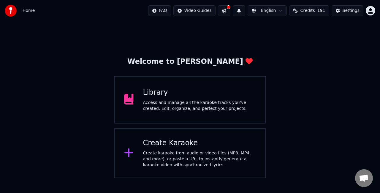
click at [215, 116] on div "Library Access and manage all the karaoke tracks you’ve created. Edit, organize…" at bounding box center [190, 100] width 152 height 48
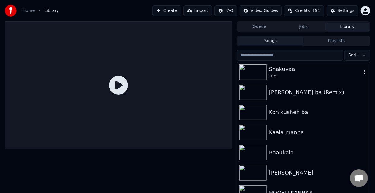
click at [262, 77] on img at bounding box center [253, 71] width 27 height 15
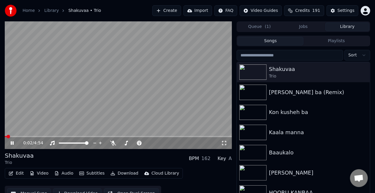
click at [99, 121] on video at bounding box center [118, 85] width 227 height 128
click at [75, 92] on video at bounding box center [118, 85] width 227 height 128
click at [77, 143] on span at bounding box center [68, 143] width 18 height 1
click at [23, 135] on video at bounding box center [118, 85] width 227 height 128
click at [32, 128] on video at bounding box center [118, 85] width 227 height 128
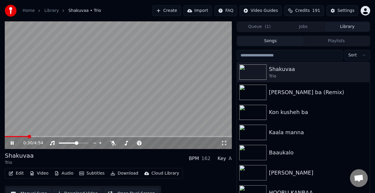
click at [28, 136] on span at bounding box center [118, 136] width 227 height 1
click at [14, 141] on icon at bounding box center [17, 143] width 14 height 5
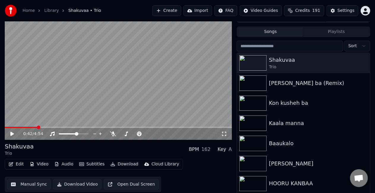
scroll to position [13, 0]
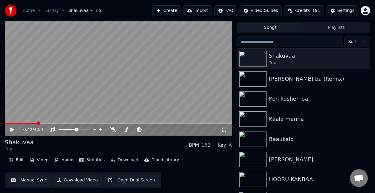
click at [28, 177] on button "Manual Sync" at bounding box center [29, 180] width 44 height 11
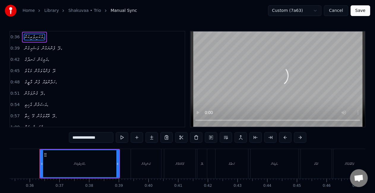
scroll to position [0, 1050]
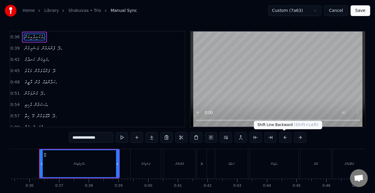
click at [279, 138] on button at bounding box center [285, 137] width 12 height 11
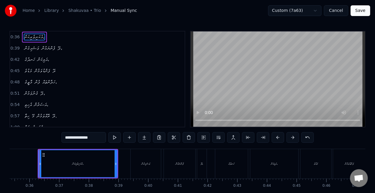
click at [279, 138] on button at bounding box center [278, 137] width 12 height 11
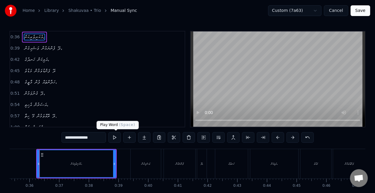
click at [118, 138] on button at bounding box center [114, 137] width 12 height 11
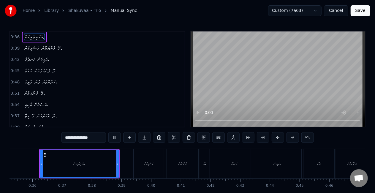
click at [118, 138] on button at bounding box center [114, 137] width 12 height 11
drag, startPoint x: 40, startPoint y: 163, endPoint x: 43, endPoint y: 163, distance: 3.0
click at [43, 163] on icon at bounding box center [44, 164] width 2 height 5
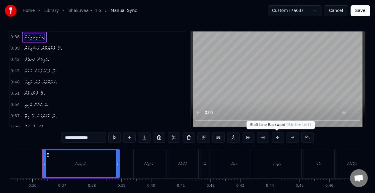
click at [276, 135] on button at bounding box center [278, 137] width 12 height 11
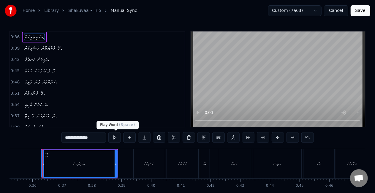
click at [116, 137] on button at bounding box center [114, 137] width 12 height 11
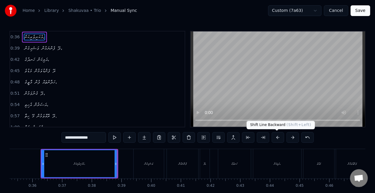
click at [276, 137] on button at bounding box center [278, 137] width 12 height 11
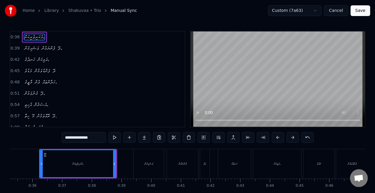
click at [276, 137] on button at bounding box center [278, 137] width 12 height 11
drag, startPoint x: 39, startPoint y: 163, endPoint x: 43, endPoint y: 164, distance: 4.3
click at [43, 164] on icon at bounding box center [44, 164] width 2 height 5
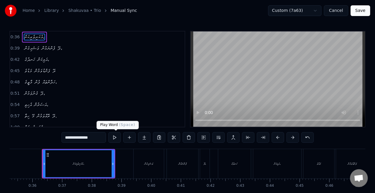
click at [115, 136] on button at bounding box center [114, 137] width 12 height 11
click at [142, 155] on div "ވަޝައިގެން" at bounding box center [149, 163] width 30 height 29
type input "**********"
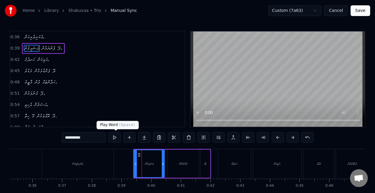
click at [119, 140] on button at bounding box center [114, 137] width 12 height 11
click at [119, 138] on button at bounding box center [114, 137] width 12 height 11
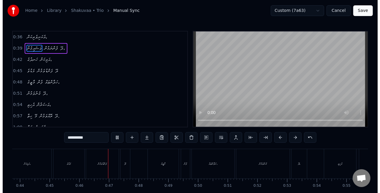
scroll to position [0, 1351]
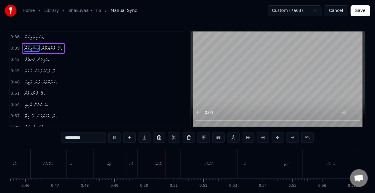
click at [355, 10] on button "Save" at bounding box center [361, 10] width 20 height 11
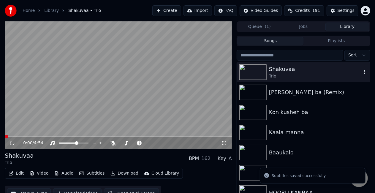
click at [300, 75] on div "Trio" at bounding box center [315, 76] width 93 height 6
click at [35, 135] on video at bounding box center [118, 85] width 227 height 128
click at [37, 136] on span at bounding box center [118, 136] width 227 height 1
click at [30, 136] on span at bounding box center [21, 136] width 32 height 1
click at [63, 113] on video at bounding box center [118, 85] width 227 height 128
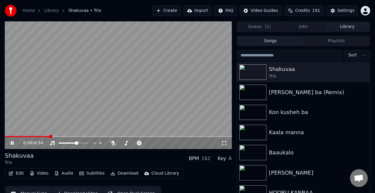
click at [22, 173] on button "Edit" at bounding box center [16, 173] width 20 height 8
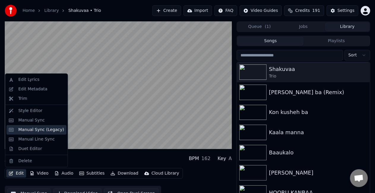
click at [34, 131] on div "Manual Sync (Legacy)" at bounding box center [41, 130] width 46 height 6
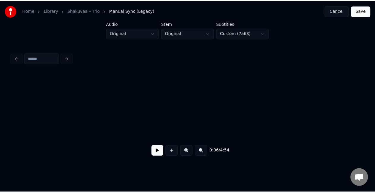
scroll to position [0, 540]
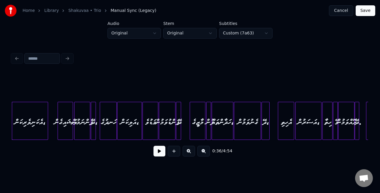
click at [161, 152] on button at bounding box center [160, 151] width 12 height 11
click at [337, 10] on button "Cancel" at bounding box center [341, 10] width 24 height 11
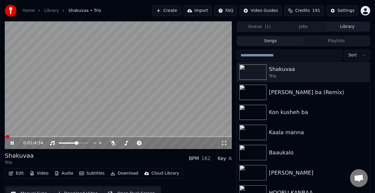
click at [20, 173] on button "Edit" at bounding box center [16, 173] width 20 height 8
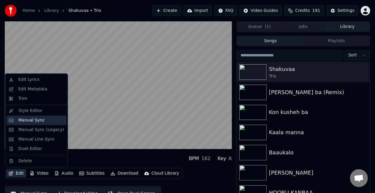
click at [33, 118] on div "Manual Sync" at bounding box center [31, 120] width 26 height 6
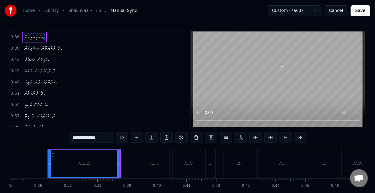
scroll to position [0, 1050]
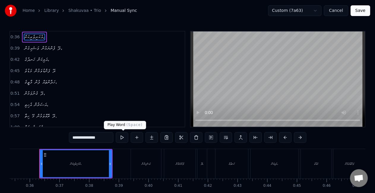
click at [122, 137] on button at bounding box center [122, 137] width 12 height 11
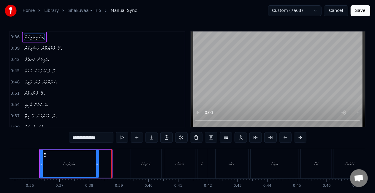
drag, startPoint x: 110, startPoint y: 161, endPoint x: 97, endPoint y: 161, distance: 12.8
click at [97, 162] on icon at bounding box center [97, 164] width 2 height 5
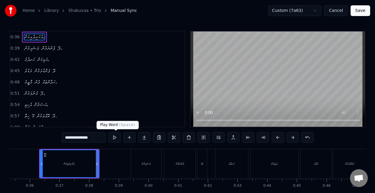
click at [115, 135] on button at bounding box center [114, 137] width 12 height 11
click at [99, 163] on icon at bounding box center [99, 164] width 2 height 5
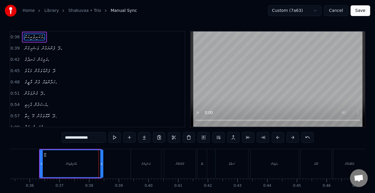
click at [102, 163] on icon at bounding box center [101, 164] width 2 height 5
click at [119, 136] on button at bounding box center [114, 137] width 12 height 11
drag, startPoint x: 102, startPoint y: 160, endPoint x: 106, endPoint y: 160, distance: 3.3
click at [106, 160] on div at bounding box center [105, 163] width 2 height 27
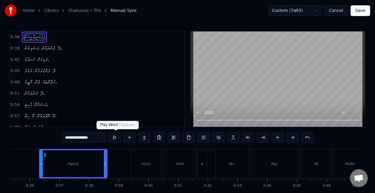
click at [115, 140] on button at bounding box center [114, 137] width 12 height 11
click at [132, 159] on div "ވަޝައިގެން" at bounding box center [146, 163] width 30 height 29
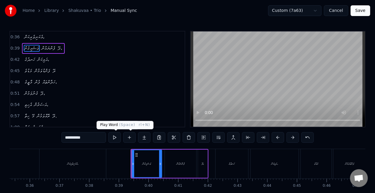
click at [118, 133] on button at bounding box center [114, 137] width 12 height 11
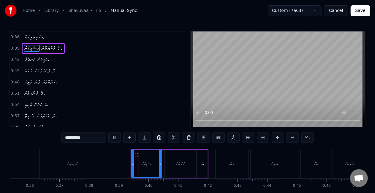
click at [116, 136] on button at bounding box center [114, 137] width 12 height 11
click at [161, 160] on div at bounding box center [160, 163] width 2 height 27
click at [166, 160] on div "ފެންނަމުން" at bounding box center [181, 164] width 32 height 28
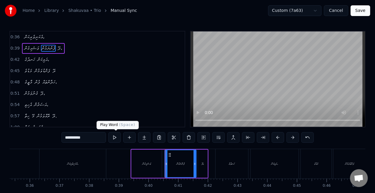
click at [116, 136] on button at bounding box center [114, 137] width 12 height 11
click at [225, 163] on div "ހަނދުގެ" at bounding box center [232, 163] width 33 height 29
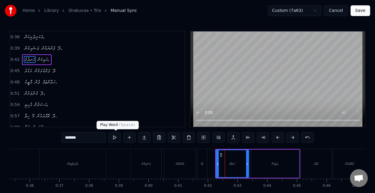
click at [116, 136] on button at bounding box center [114, 137] width 12 height 11
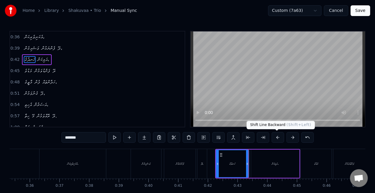
click at [275, 139] on button at bounding box center [278, 137] width 12 height 11
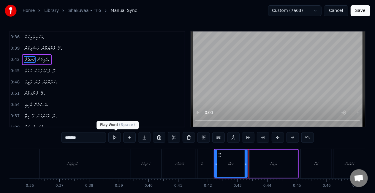
click at [118, 137] on button at bounding box center [114, 137] width 12 height 11
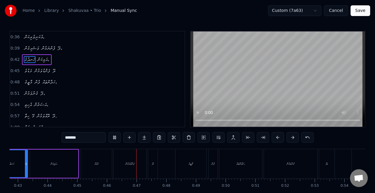
scroll to position [0, 1351]
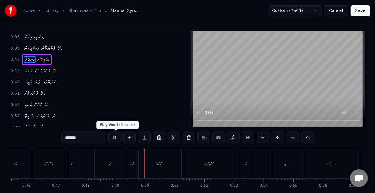
click at [117, 135] on button at bounding box center [114, 137] width 12 height 11
click at [109, 160] on div "މާޒީގެ" at bounding box center [110, 163] width 31 height 29
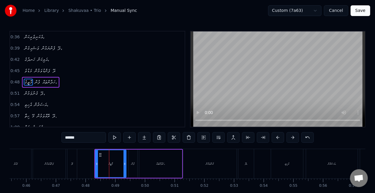
scroll to position [2, 0]
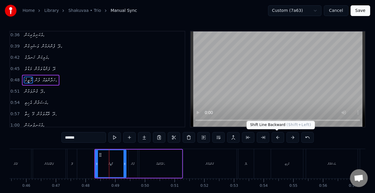
click at [277, 136] on button at bounding box center [278, 137] width 12 height 11
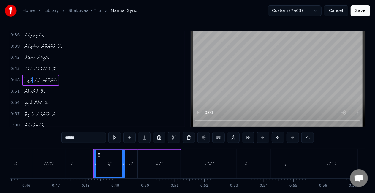
click at [277, 136] on button at bounding box center [278, 137] width 12 height 11
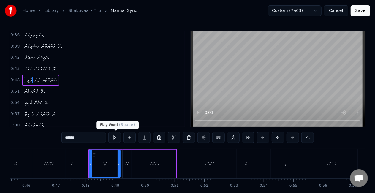
click at [118, 136] on button at bounding box center [114, 137] width 12 height 11
click at [197, 160] on div "ގެނުވަމުން" at bounding box center [209, 163] width 53 height 29
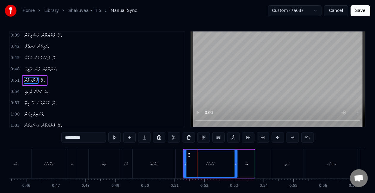
scroll to position [13, 0]
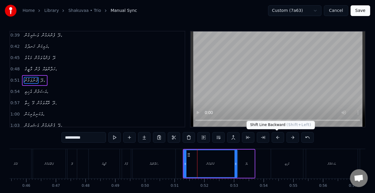
click at [277, 138] on button at bounding box center [278, 137] width 12 height 11
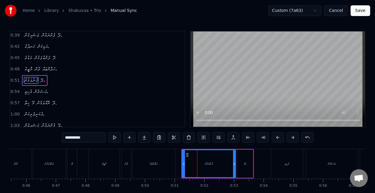
click at [277, 138] on button at bounding box center [278, 137] width 12 height 11
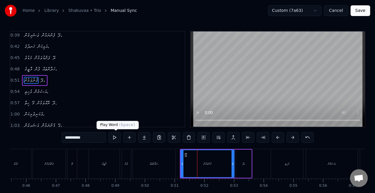
click at [114, 138] on button at bounding box center [114, 137] width 12 height 11
click at [236, 160] on div "ދޭ،" at bounding box center [244, 164] width 16 height 28
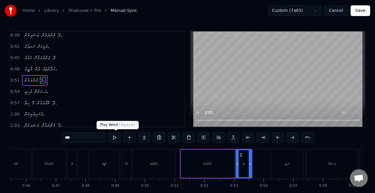
click at [116, 135] on button at bounding box center [114, 137] width 12 height 11
click at [275, 164] on div "އެހިތި" at bounding box center [287, 163] width 32 height 29
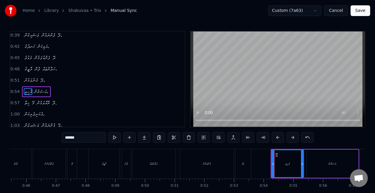
scroll to position [24, 0]
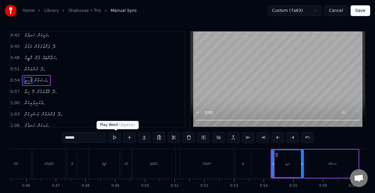
click at [116, 136] on button at bounding box center [114, 137] width 12 height 11
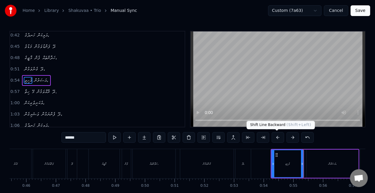
click at [277, 136] on button at bounding box center [278, 137] width 12 height 11
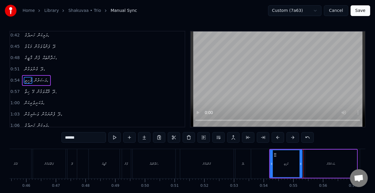
click at [277, 136] on button at bounding box center [278, 137] width 12 height 11
click at [280, 162] on div "އެހިތި" at bounding box center [285, 163] width 32 height 27
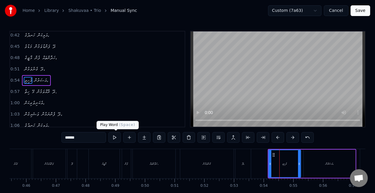
click at [116, 137] on button at bounding box center [114, 137] width 12 height 11
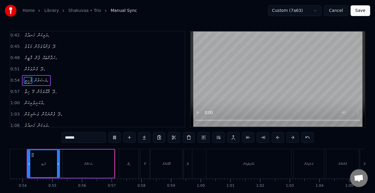
scroll to position [0, 1650]
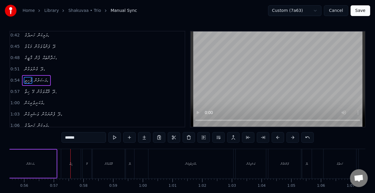
click at [40, 159] on div "އަސަރުން،" at bounding box center [31, 164] width 52 height 28
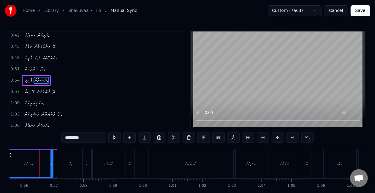
drag, startPoint x: 54, startPoint y: 162, endPoint x: 50, endPoint y: 161, distance: 4.1
click at [51, 162] on icon at bounding box center [52, 164] width 2 height 5
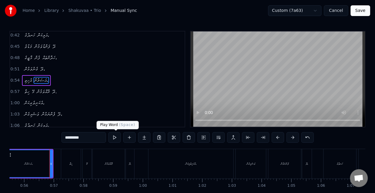
click at [116, 139] on button at bounding box center [114, 137] width 12 height 11
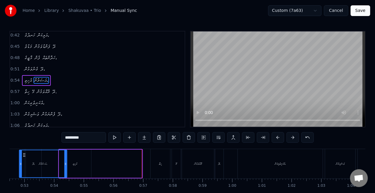
scroll to position [0, 1530]
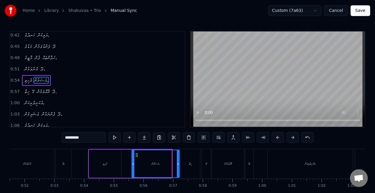
drag, startPoint x: 46, startPoint y: 154, endPoint x: 137, endPoint y: 149, distance: 91.7
click at [137, 149] on div "އެހިތި އަސަރުން،" at bounding box center [130, 163] width 85 height 29
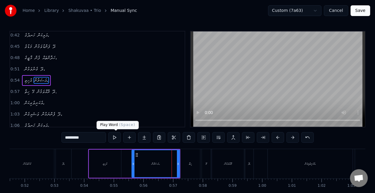
click at [114, 137] on button at bounding box center [114, 137] width 12 height 11
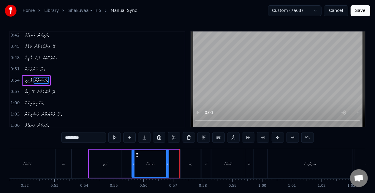
drag, startPoint x: 178, startPoint y: 167, endPoint x: 167, endPoint y: 164, distance: 11.0
click at [167, 164] on div at bounding box center [167, 163] width 2 height 27
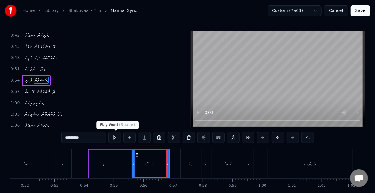
click at [114, 138] on button at bounding box center [114, 137] width 12 height 11
click at [191, 167] on div "ހިތާ" at bounding box center [191, 163] width 20 height 29
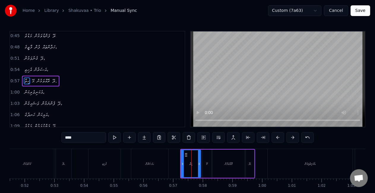
scroll to position [35, 0]
click at [297, 169] on div "އެކަނިވެރިކަން،" at bounding box center [310, 163] width 85 height 29
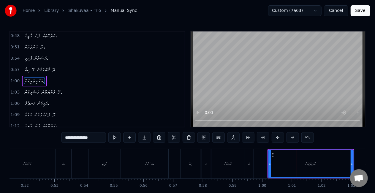
scroll to position [46, 0]
click at [298, 163] on div "އެކަނިވެރިކަން،" at bounding box center [311, 163] width 84 height 27
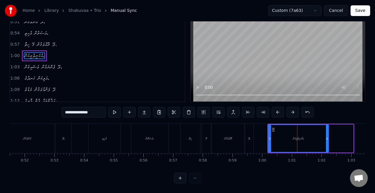
drag, startPoint x: 352, startPoint y: 139, endPoint x: 328, endPoint y: 137, distance: 24.7
click at [328, 137] on div at bounding box center [327, 138] width 2 height 27
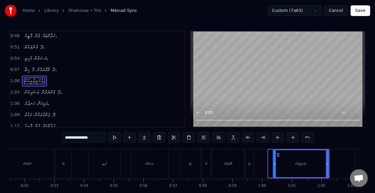
drag, startPoint x: 270, startPoint y: 162, endPoint x: 275, endPoint y: 164, distance: 5.3
click at [275, 164] on icon at bounding box center [275, 164] width 2 height 5
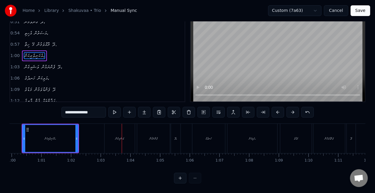
scroll to position [0, 1756]
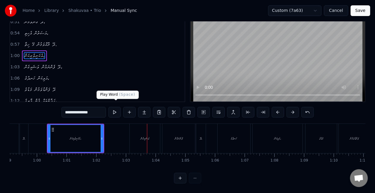
click at [114, 108] on button at bounding box center [114, 112] width 12 height 11
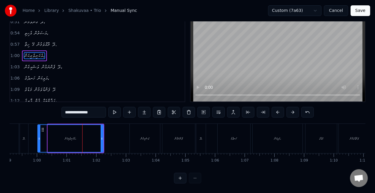
drag, startPoint x: 48, startPoint y: 132, endPoint x: 38, endPoint y: 130, distance: 10.3
click at [38, 130] on div at bounding box center [39, 138] width 2 height 27
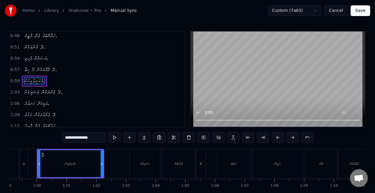
scroll to position [0, 1754]
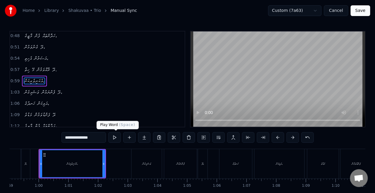
click at [113, 136] on button at bounding box center [114, 137] width 12 height 11
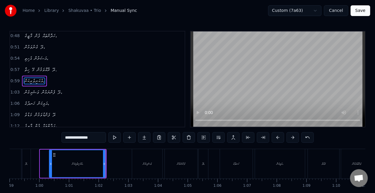
drag, startPoint x: 41, startPoint y: 162, endPoint x: 50, endPoint y: 162, distance: 9.2
click at [50, 162] on icon at bounding box center [51, 164] width 2 height 5
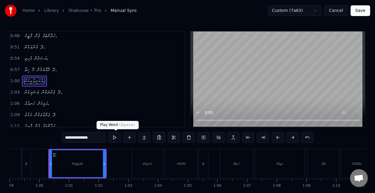
click at [118, 139] on button at bounding box center [114, 137] width 12 height 11
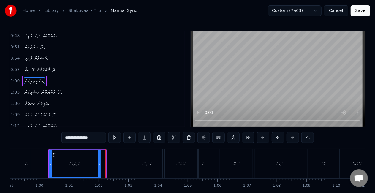
drag, startPoint x: 105, startPoint y: 168, endPoint x: 100, endPoint y: 166, distance: 5.2
click at [100, 166] on div at bounding box center [99, 163] width 2 height 27
click at [114, 137] on button at bounding box center [114, 137] width 12 height 11
drag, startPoint x: 100, startPoint y: 161, endPoint x: 104, endPoint y: 164, distance: 5.1
click at [104, 164] on div at bounding box center [103, 163] width 2 height 27
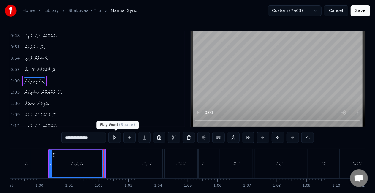
click at [116, 136] on button at bounding box center [114, 137] width 12 height 11
click at [139, 159] on div "ވަޝައިގެން" at bounding box center [147, 163] width 30 height 29
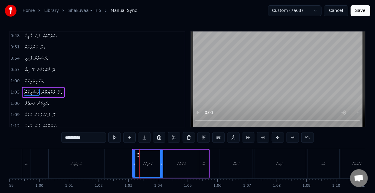
scroll to position [58, 0]
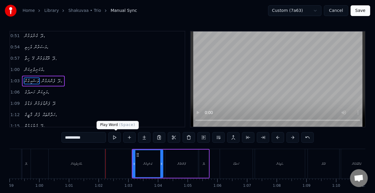
click at [117, 136] on button at bounding box center [114, 137] width 12 height 11
click at [193, 160] on div "ފެންނަމުން" at bounding box center [182, 164] width 33 height 28
type input "**********"
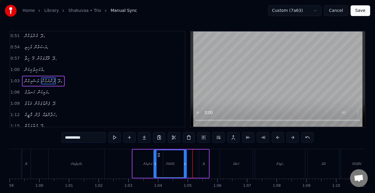
drag, startPoint x: 171, startPoint y: 154, endPoint x: 160, endPoint y: 150, distance: 12.1
click at [160, 150] on div "ފެންނަމުން" at bounding box center [170, 163] width 32 height 27
click at [114, 137] on button at bounding box center [114, 137] width 12 height 11
drag, startPoint x: 159, startPoint y: 152, endPoint x: 163, endPoint y: 153, distance: 3.3
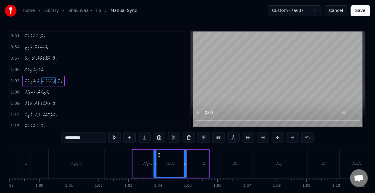
click at [163, 153] on div "ފެންނަމުން" at bounding box center [170, 163] width 32 height 27
drag, startPoint x: 158, startPoint y: 155, endPoint x: 161, endPoint y: 155, distance: 3.0
click at [161, 155] on icon at bounding box center [162, 155] width 5 height 5
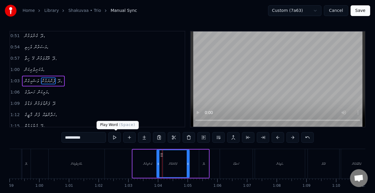
click at [114, 138] on button at bounding box center [114, 137] width 12 height 11
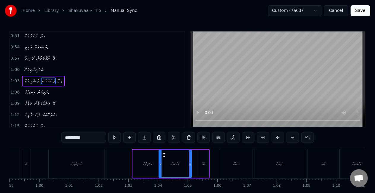
click at [163, 154] on icon at bounding box center [164, 155] width 5 height 5
click at [117, 137] on button at bounding box center [114, 137] width 12 height 11
drag, startPoint x: 163, startPoint y: 154, endPoint x: 160, endPoint y: 153, distance: 3.2
click at [160, 153] on icon at bounding box center [161, 155] width 5 height 5
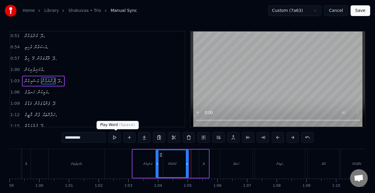
click at [115, 136] on button at bounding box center [114, 137] width 12 height 11
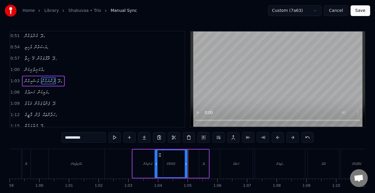
click at [160, 155] on icon at bounding box center [160, 155] width 5 height 5
click at [117, 136] on button at bounding box center [114, 137] width 12 height 11
click at [158, 153] on icon at bounding box center [157, 155] width 5 height 5
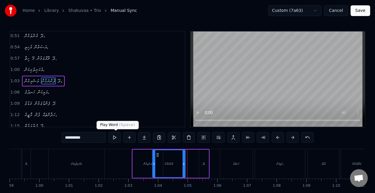
click at [117, 135] on button at bounding box center [114, 137] width 12 height 11
click at [193, 162] on div "ވަޝައިގެން ފެންނަމުން ދޭ،" at bounding box center [171, 163] width 78 height 29
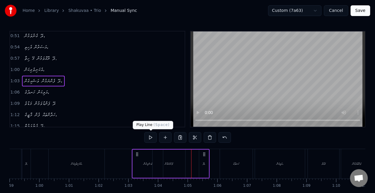
click at [149, 137] on button at bounding box center [150, 137] width 12 height 11
click at [223, 159] on div "ހަނދުގެ" at bounding box center [236, 163] width 33 height 29
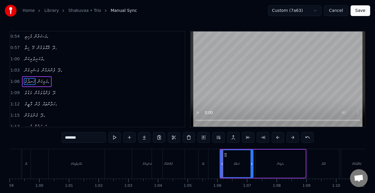
scroll to position [69, 0]
click at [224, 154] on icon at bounding box center [223, 155] width 5 height 5
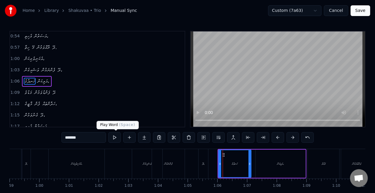
click at [115, 137] on button at bounding box center [114, 137] width 12 height 11
click at [197, 162] on div "ވަޝައިގެން ފެންނަމުން ދޭ،" at bounding box center [171, 163] width 78 height 29
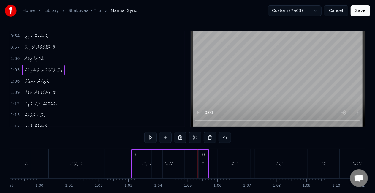
click at [203, 155] on icon at bounding box center [203, 154] width 5 height 5
click at [188, 166] on div "ވަޝައިގެން ފެންނަމުން ދޭ،" at bounding box center [170, 163] width 78 height 29
click at [202, 163] on div "ދޭ،" at bounding box center [203, 164] width 2 height 4
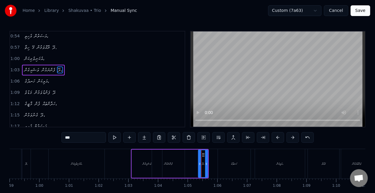
scroll to position [58, 0]
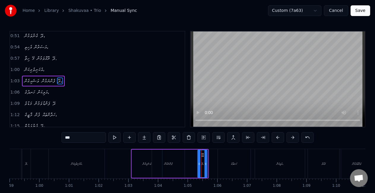
click at [202, 156] on circle at bounding box center [202, 156] width 0 height 0
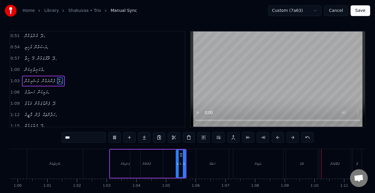
click at [229, 158] on div "ހަނދުގެ" at bounding box center [212, 163] width 33 height 29
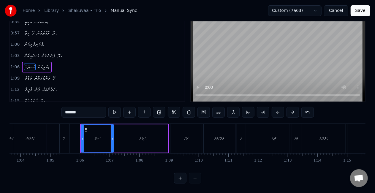
scroll to position [0, 1881]
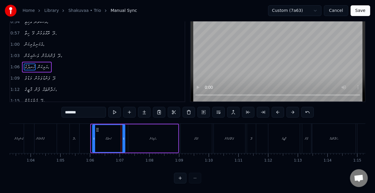
click at [97, 128] on icon at bounding box center [97, 130] width 5 height 5
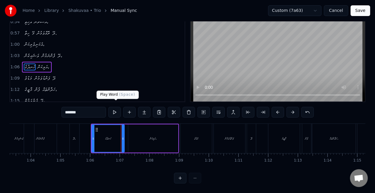
click at [114, 109] on button at bounding box center [114, 112] width 12 height 11
click at [111, 136] on div "ހަނދުގެ" at bounding box center [108, 138] width 6 height 4
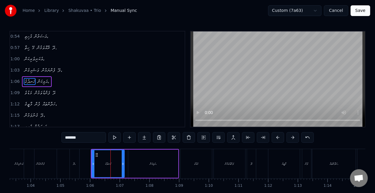
scroll to position [69, 0]
click at [114, 138] on button at bounding box center [114, 137] width 12 height 11
click at [151, 159] on div "އަލިކަން،" at bounding box center [153, 164] width 50 height 28
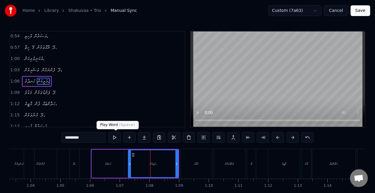
click at [114, 137] on button at bounding box center [114, 137] width 12 height 11
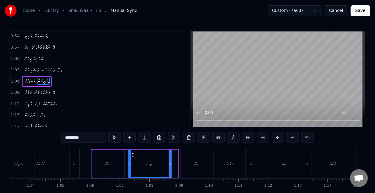
drag, startPoint x: 177, startPoint y: 161, endPoint x: 171, endPoint y: 159, distance: 6.5
click at [171, 159] on div at bounding box center [170, 163] width 2 height 27
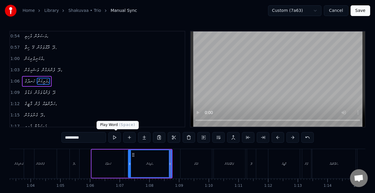
click at [115, 135] on button at bounding box center [114, 137] width 12 height 11
click at [168, 163] on icon at bounding box center [169, 164] width 2 height 5
click at [113, 138] on button at bounding box center [114, 137] width 12 height 11
click at [194, 162] on div "މަޑުވެ" at bounding box center [196, 164] width 4 height 4
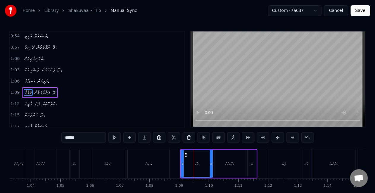
scroll to position [80, 0]
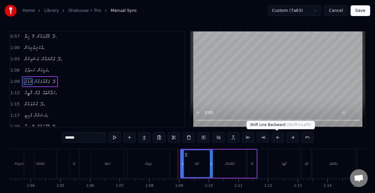
click at [278, 135] on button at bounding box center [278, 137] width 12 height 11
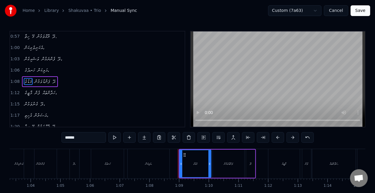
click at [278, 135] on button at bounding box center [278, 137] width 12 height 11
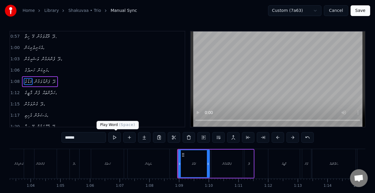
click at [115, 136] on button at bounding box center [114, 137] width 12 height 11
click at [269, 154] on div "މާޒީގެ" at bounding box center [285, 163] width 32 height 29
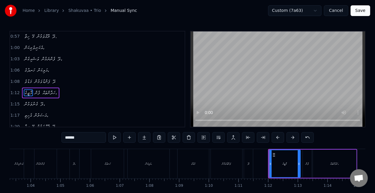
scroll to position [91, 0]
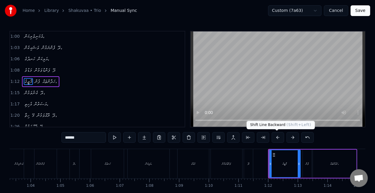
click at [274, 137] on button at bounding box center [278, 137] width 12 height 11
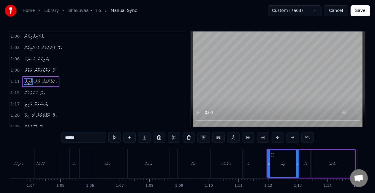
click at [274, 137] on button at bounding box center [278, 137] width 12 height 11
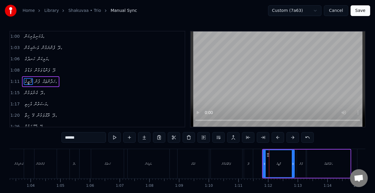
click at [274, 137] on button at bounding box center [278, 137] width 12 height 11
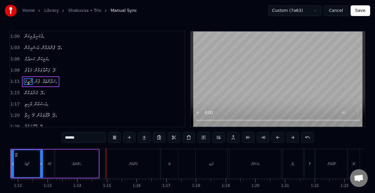
scroll to position [0, 2180]
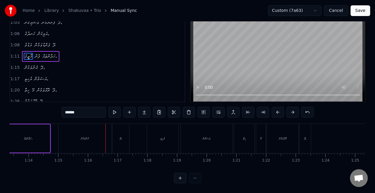
click at [86, 139] on div "ގެނުވަމުން" at bounding box center [85, 138] width 53 height 29
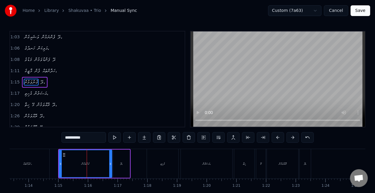
scroll to position [102, 0]
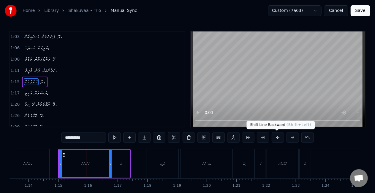
click at [277, 138] on button at bounding box center [278, 137] width 12 height 11
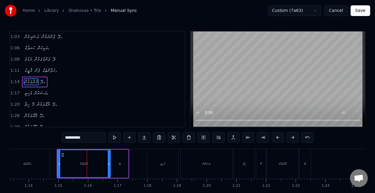
click at [277, 138] on button at bounding box center [278, 137] width 12 height 11
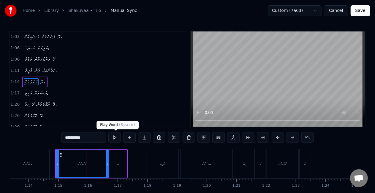
click at [118, 136] on button at bounding box center [114, 137] width 12 height 11
click at [163, 158] on div "އެހިތި" at bounding box center [163, 163] width 32 height 29
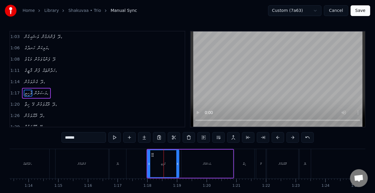
scroll to position [113, 0]
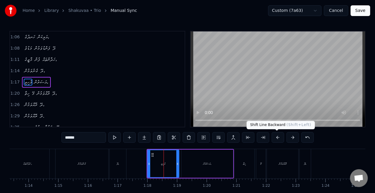
click at [278, 137] on button at bounding box center [278, 137] width 12 height 11
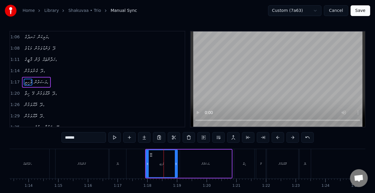
click at [278, 137] on button at bounding box center [278, 137] width 12 height 11
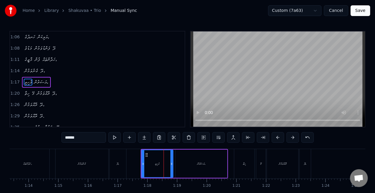
click at [278, 137] on button at bounding box center [278, 137] width 12 height 11
click at [246, 162] on div "ހިތާ" at bounding box center [245, 163] width 20 height 29
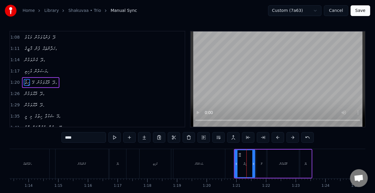
scroll to position [124, 0]
click at [281, 155] on div "ރޮއްވަމުން" at bounding box center [284, 164] width 32 height 28
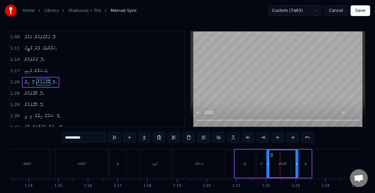
click at [273, 153] on icon at bounding box center [272, 155] width 5 height 5
click at [301, 157] on div "ދޭ،" at bounding box center [305, 164] width 11 height 28
type input "***"
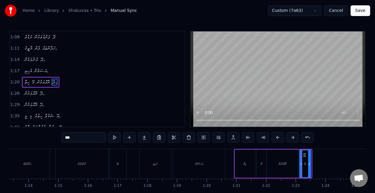
click at [304, 155] on icon at bounding box center [305, 155] width 5 height 5
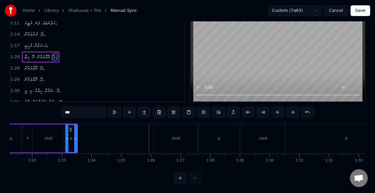
scroll to position [0, 2400]
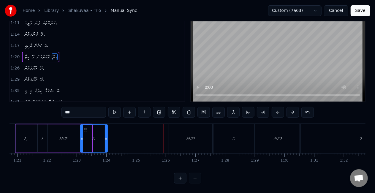
drag, startPoint x: 90, startPoint y: 132, endPoint x: 107, endPoint y: 132, distance: 16.9
click at [107, 136] on icon at bounding box center [106, 138] width 2 height 5
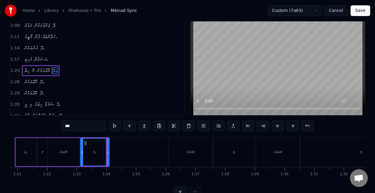
scroll to position [0, 0]
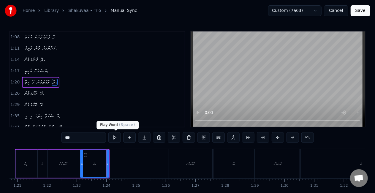
click at [115, 136] on button at bounding box center [114, 137] width 12 height 11
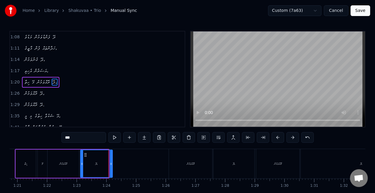
drag, startPoint x: 108, startPoint y: 162, endPoint x: 112, endPoint y: 161, distance: 4.2
click at [112, 161] on div at bounding box center [111, 163] width 2 height 27
click at [117, 137] on button at bounding box center [114, 137] width 12 height 11
drag, startPoint x: 112, startPoint y: 160, endPoint x: 127, endPoint y: 155, distance: 15.7
click at [130, 159] on div at bounding box center [131, 163] width 2 height 27
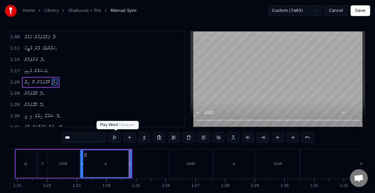
click at [114, 136] on button at bounding box center [114, 137] width 12 height 11
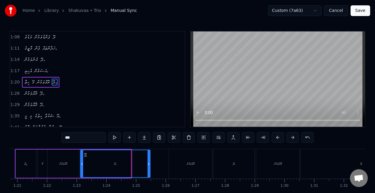
drag, startPoint x: 130, startPoint y: 161, endPoint x: 152, endPoint y: 159, distance: 22.0
click at [150, 159] on div at bounding box center [149, 163] width 2 height 27
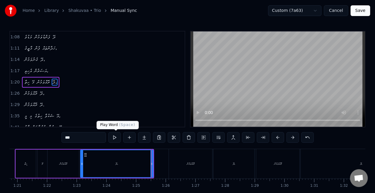
click at [114, 139] on button at bounding box center [114, 137] width 12 height 11
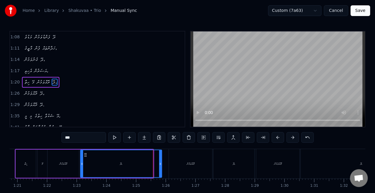
drag, startPoint x: 152, startPoint y: 156, endPoint x: 161, endPoint y: 158, distance: 8.9
click at [161, 158] on div at bounding box center [160, 163] width 2 height 27
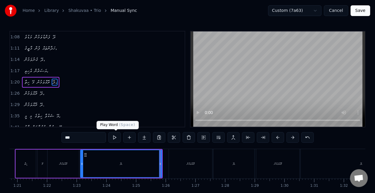
click at [114, 138] on button at bounding box center [114, 137] width 12 height 11
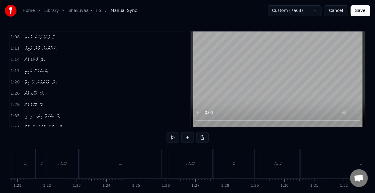
click at [176, 161] on div "ރޮއްވަމުން" at bounding box center [190, 163] width 43 height 29
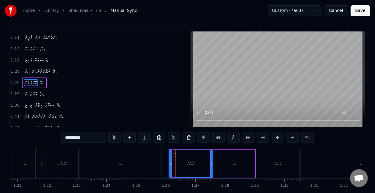
scroll to position [135, 0]
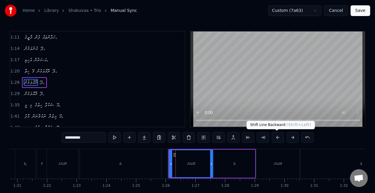
click at [277, 138] on button at bounding box center [278, 137] width 12 height 11
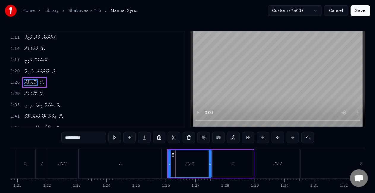
click at [277, 138] on button at bounding box center [278, 137] width 12 height 11
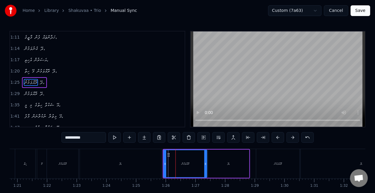
click at [277, 138] on button at bounding box center [278, 137] width 12 height 11
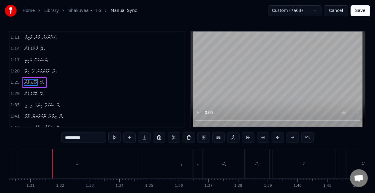
scroll to position [0, 2697]
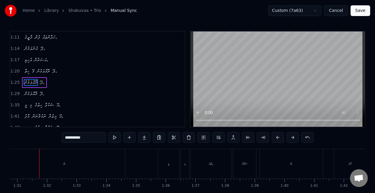
click at [66, 166] on div "ދޭ." at bounding box center [64, 163] width 121 height 29
type input "***"
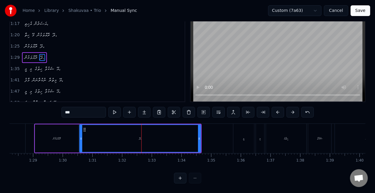
scroll to position [0, 2617]
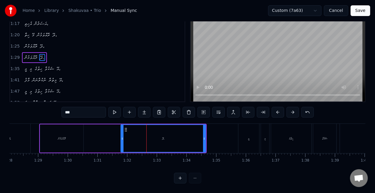
drag, startPoint x: 86, startPoint y: 135, endPoint x: 122, endPoint y: 133, distance: 36.3
click at [122, 136] on icon at bounding box center [122, 138] width 2 height 5
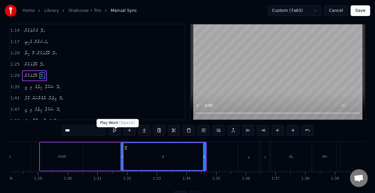
scroll to position [0, 0]
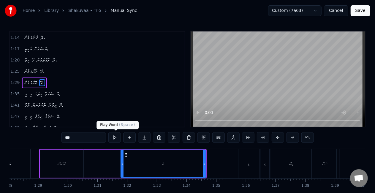
click at [115, 136] on button at bounding box center [114, 137] width 12 height 11
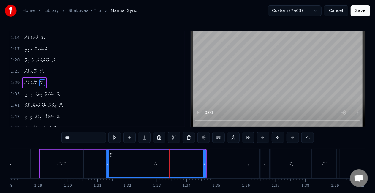
drag, startPoint x: 121, startPoint y: 164, endPoint x: 103, endPoint y: 163, distance: 18.5
click at [107, 163] on icon at bounding box center [108, 164] width 2 height 5
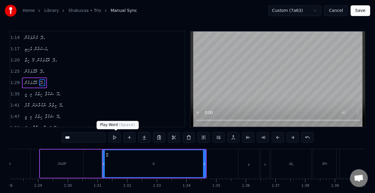
click at [115, 137] on button at bounding box center [114, 137] width 12 height 11
click at [117, 136] on button at bounding box center [114, 137] width 12 height 11
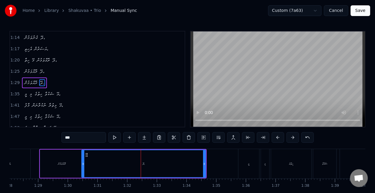
drag, startPoint x: 104, startPoint y: 164, endPoint x: 83, endPoint y: 162, distance: 20.6
click at [83, 162] on icon at bounding box center [83, 164] width 2 height 5
click at [114, 139] on button at bounding box center [114, 137] width 12 height 11
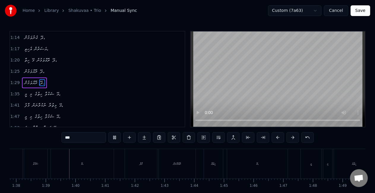
scroll to position [0, 2915]
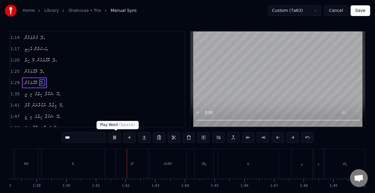
click at [116, 137] on button at bounding box center [114, 137] width 12 height 11
click at [356, 13] on button "Save" at bounding box center [361, 10] width 20 height 11
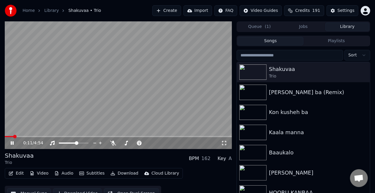
click at [21, 136] on video at bounding box center [118, 85] width 227 height 128
click at [25, 137] on span at bounding box center [118, 136] width 227 height 1
click at [46, 123] on video at bounding box center [118, 85] width 227 height 128
click at [36, 136] on span at bounding box center [118, 136] width 227 height 1
click at [30, 137] on span at bounding box center [18, 136] width 26 height 1
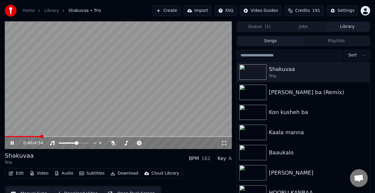
click at [14, 141] on div "0:46 / 4:54" at bounding box center [118, 143] width 223 height 6
click at [14, 142] on icon at bounding box center [17, 143] width 14 height 5
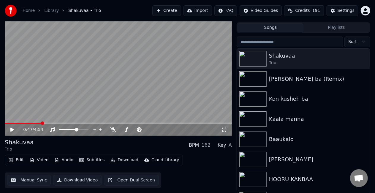
click at [24, 177] on button "Manual Sync" at bounding box center [29, 180] width 44 height 11
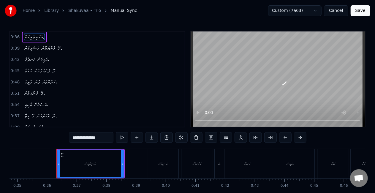
scroll to position [0, 1050]
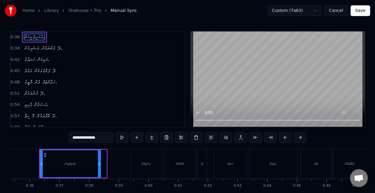
drag, startPoint x: 105, startPoint y: 163, endPoint x: 99, endPoint y: 160, distance: 6.6
click at [99, 160] on div at bounding box center [99, 163] width 2 height 27
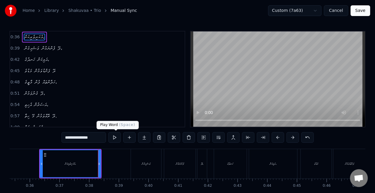
click at [115, 139] on button at bounding box center [114, 137] width 12 height 11
click at [39, 163] on icon at bounding box center [38, 164] width 2 height 5
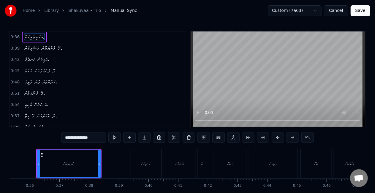
scroll to position [0, 1049]
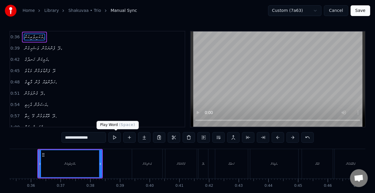
click at [114, 138] on button at bounding box center [114, 137] width 12 height 11
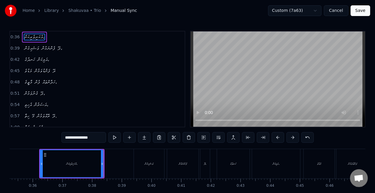
click at [361, 12] on button "Save" at bounding box center [361, 10] width 20 height 11
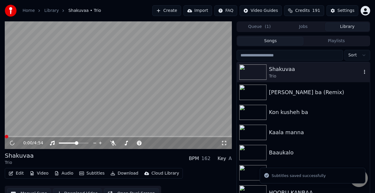
click at [267, 74] on img at bounding box center [253, 71] width 27 height 15
click at [45, 136] on video at bounding box center [118, 85] width 227 height 128
click at [46, 136] on span at bounding box center [118, 136] width 227 height 1
click at [36, 136] on span at bounding box center [21, 136] width 32 height 1
click at [26, 137] on span at bounding box center [21, 136] width 32 height 1
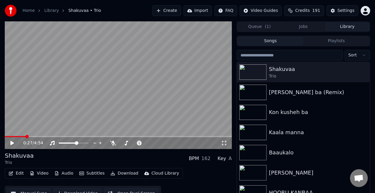
click at [30, 136] on video at bounding box center [118, 85] width 227 height 128
click at [11, 144] on icon at bounding box center [12, 143] width 3 height 4
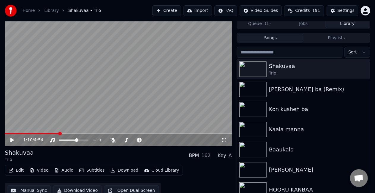
scroll to position [13, 0]
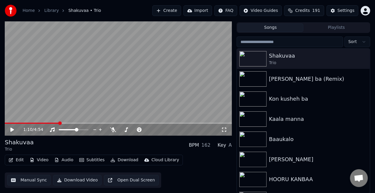
click at [25, 181] on button "Manual Sync" at bounding box center [29, 180] width 44 height 11
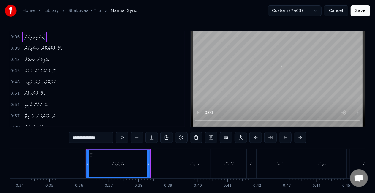
scroll to position [0, 1047]
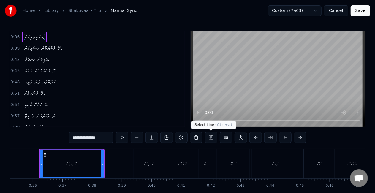
click at [214, 137] on button at bounding box center [211, 137] width 12 height 11
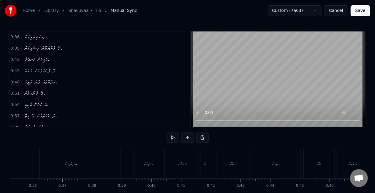
click at [92, 158] on div "އެކަނިވެރިކަން،" at bounding box center [72, 163] width 64 height 29
click at [62, 160] on div "އެކަނިވެރިކަން،" at bounding box center [72, 163] width 64 height 29
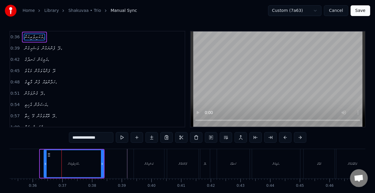
drag, startPoint x: 42, startPoint y: 162, endPoint x: 46, endPoint y: 163, distance: 4.0
click at [46, 163] on icon at bounding box center [45, 164] width 2 height 5
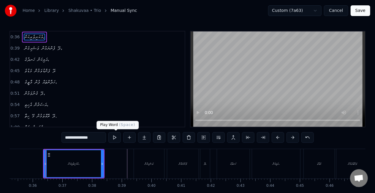
click at [116, 139] on button at bounding box center [114, 137] width 12 height 11
click at [308, 11] on html "Home Library Shakuvaa • Trio Manual Sync Custom (7a63) Cancel Save 0:36 އެކަނިވ…" at bounding box center [187, 109] width 375 height 218
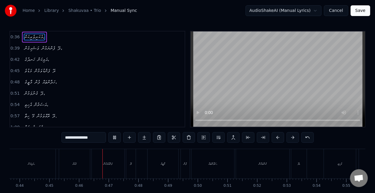
scroll to position [0, 1346]
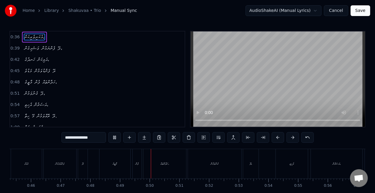
click at [357, 11] on button "Save" at bounding box center [361, 10] width 20 height 11
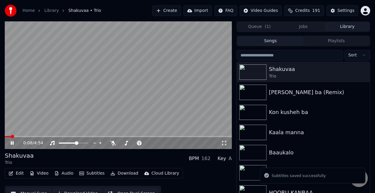
click at [11, 137] on span at bounding box center [118, 136] width 227 height 1
click at [22, 137] on span at bounding box center [118, 136] width 227 height 1
click at [25, 137] on span at bounding box center [24, 137] width 4 height 4
click at [31, 137] on span at bounding box center [118, 136] width 227 height 1
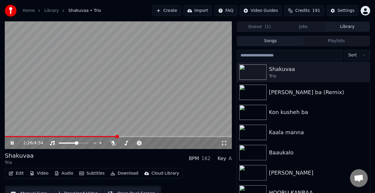
click at [118, 137] on span at bounding box center [118, 136] width 227 height 1
click at [122, 137] on span at bounding box center [118, 136] width 227 height 1
click at [127, 137] on span at bounding box center [118, 136] width 227 height 1
click at [14, 173] on button "Edit" at bounding box center [16, 173] width 20 height 8
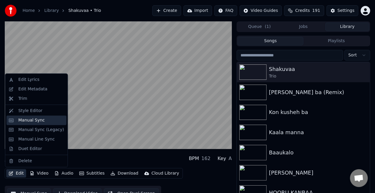
click at [28, 117] on div "Manual Sync" at bounding box center [37, 121] width 60 height 10
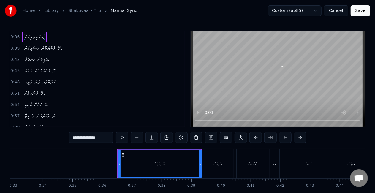
scroll to position [0, 1055]
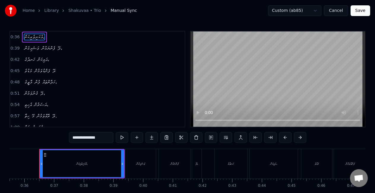
click at [52, 47] on span "ފެންނަމުން" at bounding box center [48, 48] width 15 height 7
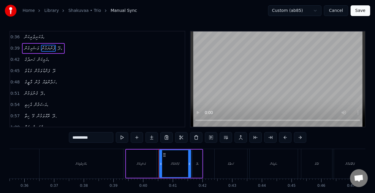
click at [39, 38] on span "އެކަނިވެރިކަން،" at bounding box center [34, 37] width 21 height 7
type input "**********"
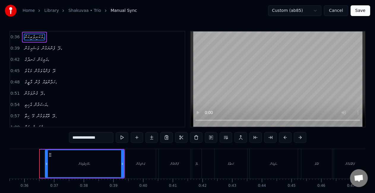
drag, startPoint x: 41, startPoint y: 163, endPoint x: 46, endPoint y: 163, distance: 5.1
click at [46, 163] on icon at bounding box center [46, 164] width 2 height 5
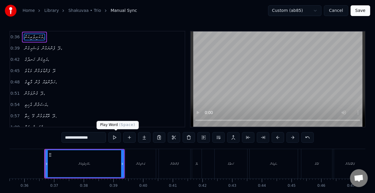
click at [112, 139] on button at bounding box center [114, 137] width 12 height 11
click at [108, 132] on button at bounding box center [114, 137] width 12 height 11
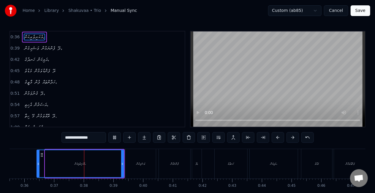
drag, startPoint x: 45, startPoint y: 164, endPoint x: 37, endPoint y: 162, distance: 8.5
click at [37, 162] on icon at bounding box center [38, 164] width 2 height 5
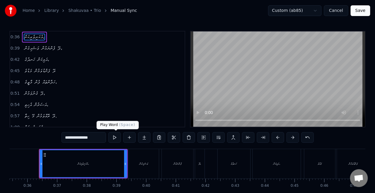
click at [116, 140] on button at bounding box center [114, 137] width 12 height 11
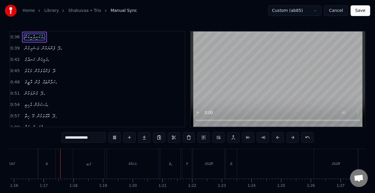
scroll to position [0, 2255]
click at [357, 10] on button "Save" at bounding box center [361, 10] width 20 height 11
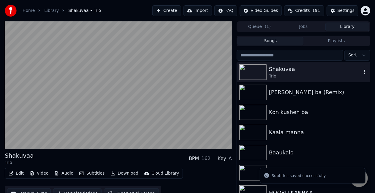
click at [275, 70] on div "Shakuvaa" at bounding box center [315, 69] width 93 height 8
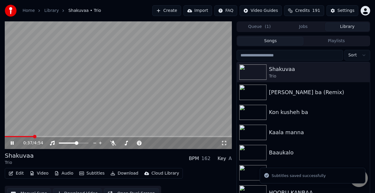
click at [33, 136] on span at bounding box center [118, 136] width 227 height 1
click at [34, 137] on span at bounding box center [21, 136] width 33 height 1
click at [33, 137] on span at bounding box center [19, 136] width 29 height 1
click at [30, 137] on span at bounding box center [18, 136] width 26 height 1
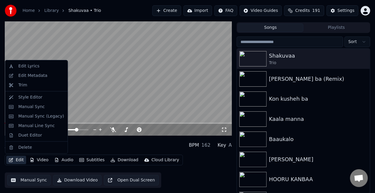
click at [18, 159] on button "Edit" at bounding box center [16, 160] width 20 height 8
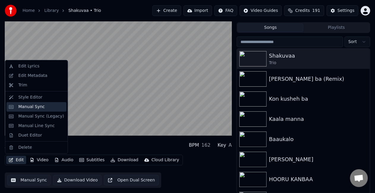
click at [30, 103] on div "Manual Sync" at bounding box center [37, 107] width 60 height 10
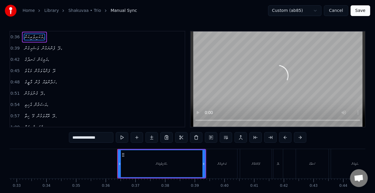
scroll to position [0, 1052]
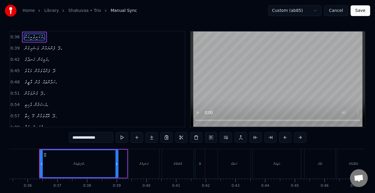
drag, startPoint x: 125, startPoint y: 160, endPoint x: 116, endPoint y: 161, distance: 8.9
click at [116, 161] on div at bounding box center [117, 163] width 2 height 27
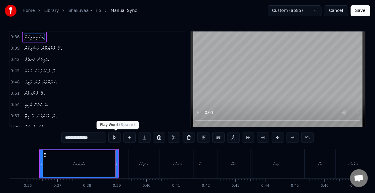
click at [116, 140] on button at bounding box center [114, 137] width 12 height 11
drag, startPoint x: 116, startPoint y: 156, endPoint x: 112, endPoint y: 155, distance: 4.0
click at [112, 155] on div at bounding box center [113, 163] width 2 height 27
click at [114, 138] on button at bounding box center [114, 137] width 12 height 11
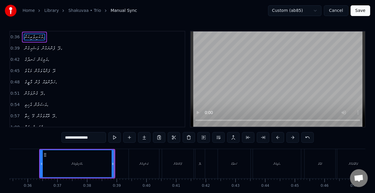
click at [358, 9] on button "Save" at bounding box center [361, 10] width 20 height 11
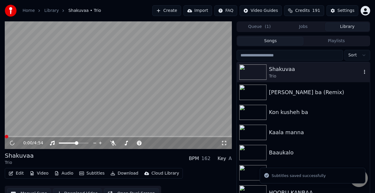
click at [278, 71] on div "Shakuvaa" at bounding box center [315, 69] width 93 height 8
click at [14, 136] on video at bounding box center [118, 85] width 227 height 128
click at [14, 137] on span at bounding box center [118, 136] width 227 height 1
click at [10, 143] on icon at bounding box center [17, 143] width 14 height 5
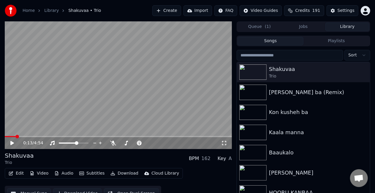
click at [8, 143] on div "0:13 / 4:54" at bounding box center [118, 143] width 223 height 6
click at [13, 143] on icon at bounding box center [12, 143] width 4 height 4
click at [25, 137] on span at bounding box center [118, 136] width 227 height 1
click at [31, 136] on video at bounding box center [118, 85] width 227 height 128
click at [31, 137] on span at bounding box center [118, 136] width 227 height 1
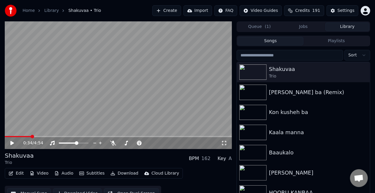
click at [41, 125] on video at bounding box center [118, 85] width 227 height 128
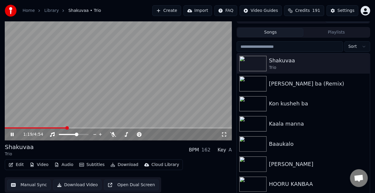
scroll to position [13, 0]
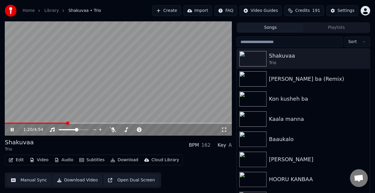
click at [20, 181] on button "Manual Sync" at bounding box center [29, 180] width 44 height 11
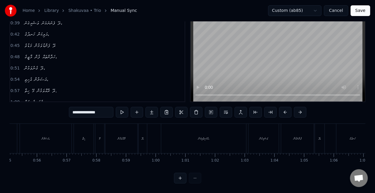
scroll to position [0, 1642]
click at [173, 133] on div "އެކަނިވެރިކަން،" at bounding box center [199, 138] width 85 height 29
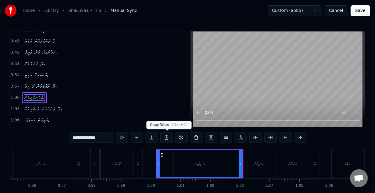
scroll to position [46, 0]
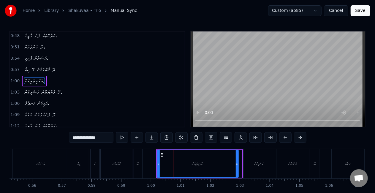
drag, startPoint x: 240, startPoint y: 165, endPoint x: 235, endPoint y: 164, distance: 5.4
click at [237, 165] on circle at bounding box center [237, 165] width 0 height 0
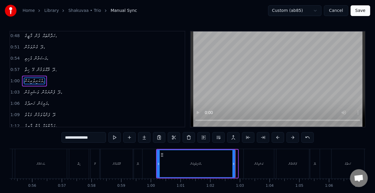
click at [234, 164] on icon at bounding box center [234, 164] width 2 height 5
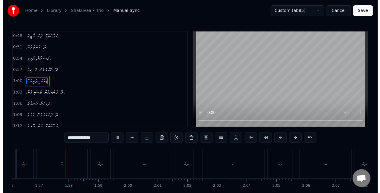
scroll to position [0, 3454]
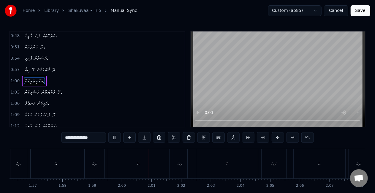
click at [361, 13] on button "Save" at bounding box center [361, 10] width 20 height 11
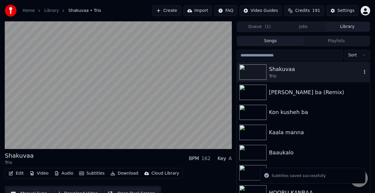
click at [295, 76] on div "Trio" at bounding box center [315, 76] width 93 height 6
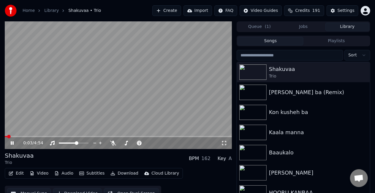
click at [21, 136] on span at bounding box center [118, 136] width 227 height 1
click at [26, 136] on span at bounding box center [118, 136] width 227 height 1
click at [30, 136] on span at bounding box center [118, 136] width 227 height 1
click at [77, 108] on video at bounding box center [118, 85] width 227 height 128
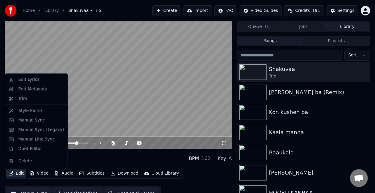
click at [9, 174] on icon "button" at bounding box center [11, 173] width 5 height 4
click at [33, 77] on div "Edit Lyrics" at bounding box center [28, 80] width 21 height 6
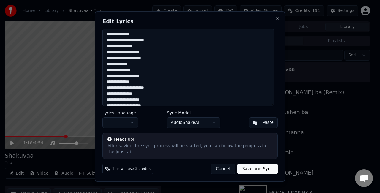
click at [189, 51] on textarea "**********" at bounding box center [189, 67] width 172 height 77
type textarea "**********"
click at [210, 126] on body "Home Library Shakuvaa • Trio Create Import FAQ Video Guides Credits 191 Setting…" at bounding box center [187, 96] width 375 height 193
click at [248, 164] on body "Home Library Shakuvaa • Trio Create Import FAQ Video Guides Credits 191 Setting…" at bounding box center [187, 96] width 375 height 193
click at [248, 168] on button "Save and Sync" at bounding box center [258, 169] width 40 height 11
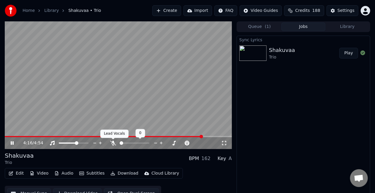
click at [113, 143] on icon at bounding box center [113, 143] width 6 height 5
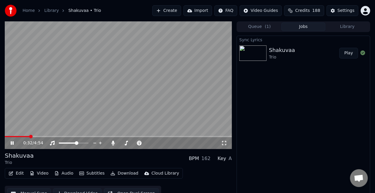
click at [29, 136] on span at bounding box center [17, 136] width 25 height 1
click at [42, 136] on video at bounding box center [118, 85] width 227 height 128
click at [45, 136] on video at bounding box center [118, 85] width 227 height 128
click at [13, 142] on icon at bounding box center [12, 143] width 3 height 4
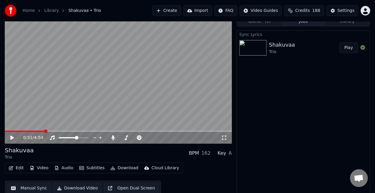
scroll to position [8, 0]
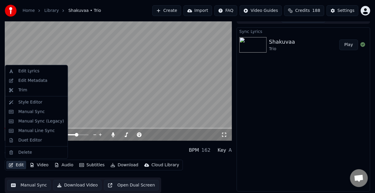
click at [16, 163] on button "Edit" at bounding box center [16, 165] width 20 height 8
click at [36, 70] on div "Edit Lyrics" at bounding box center [28, 71] width 21 height 6
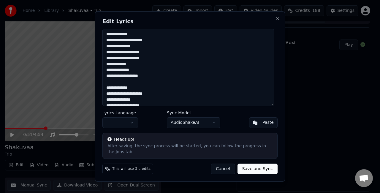
click at [201, 123] on body "Home Library Shakuvaa • Trio Create Import FAQ Video Guides Credits 188 Setting…" at bounding box center [187, 88] width 375 height 193
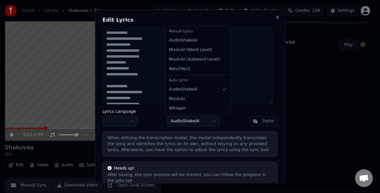
click at [194, 120] on body "Home Library Shakuvaa • Trio Create Import FAQ Video Guides Credits 188 Setting…" at bounding box center [187, 88] width 375 height 193
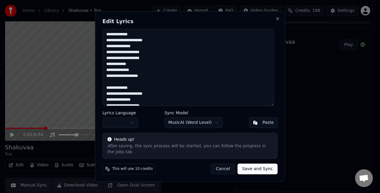
click at [256, 164] on button "Save and Sync" at bounding box center [258, 169] width 40 height 11
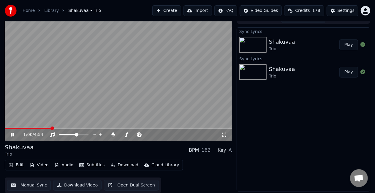
click at [18, 126] on video at bounding box center [118, 77] width 227 height 128
click at [17, 128] on span at bounding box center [28, 128] width 46 height 1
click at [57, 109] on video at bounding box center [118, 77] width 227 height 128
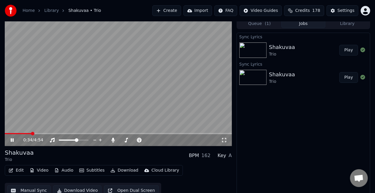
scroll to position [0, 0]
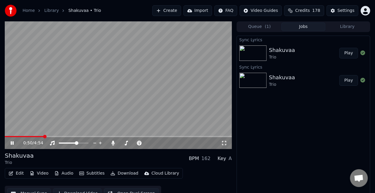
click at [274, 75] on div "Shakuvaa" at bounding box center [282, 77] width 26 height 8
click at [348, 78] on button "Play" at bounding box center [349, 80] width 19 height 11
click at [14, 136] on span at bounding box center [118, 136] width 227 height 1
click at [29, 137] on span at bounding box center [118, 136] width 227 height 1
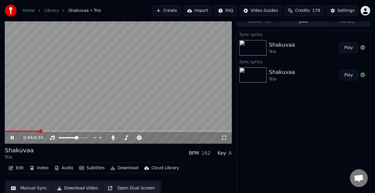
scroll to position [8, 0]
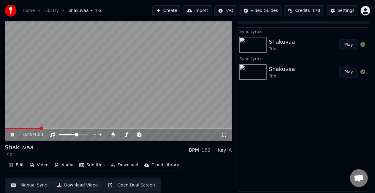
click at [37, 184] on button "Manual Sync" at bounding box center [29, 185] width 44 height 11
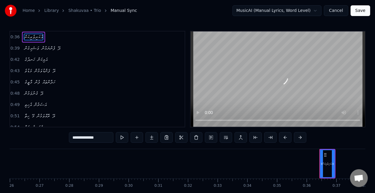
scroll to position [0, 1053]
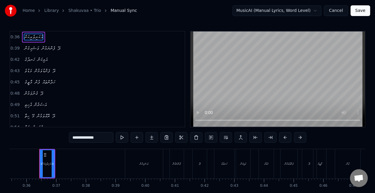
click at [51, 10] on link "Library" at bounding box center [51, 11] width 15 height 6
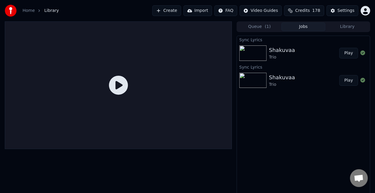
click at [343, 27] on button "Library" at bounding box center [348, 27] width 44 height 9
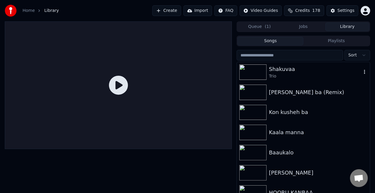
click at [317, 73] on div "Shakuvaa" at bounding box center [315, 69] width 93 height 8
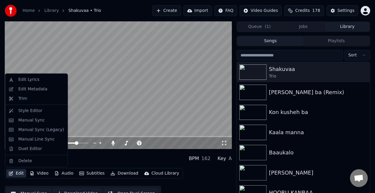
click at [14, 174] on button "Edit" at bounding box center [16, 173] width 20 height 8
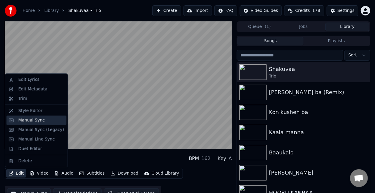
click at [37, 121] on div "Manual Sync" at bounding box center [31, 120] width 26 height 6
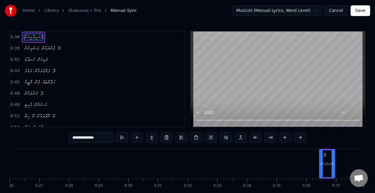
scroll to position [0, 1053]
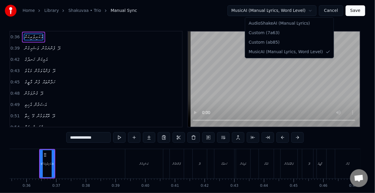
click at [316, 11] on html "Home Library Shakuvaa • Trio Manual Sync MusicAI (Manual Lyrics, Word Level) Ca…" at bounding box center [187, 109] width 375 height 218
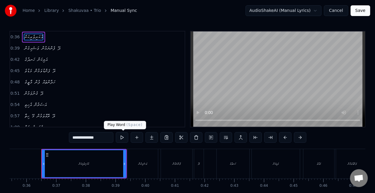
click at [121, 136] on button at bounding box center [122, 137] width 12 height 11
click at [361, 10] on button "Save" at bounding box center [361, 10] width 20 height 11
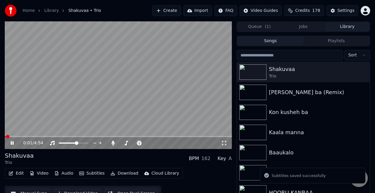
click at [31, 138] on div "0:01 / 4:54" at bounding box center [118, 143] width 227 height 12
click at [31, 136] on span at bounding box center [118, 136] width 227 height 1
click at [12, 143] on icon at bounding box center [12, 143] width 3 height 4
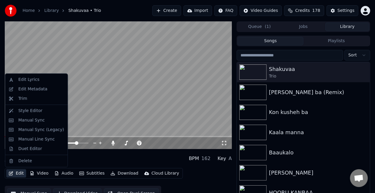
click at [19, 175] on button "Edit" at bounding box center [16, 173] width 20 height 8
click at [32, 119] on div "Manual Sync" at bounding box center [31, 120] width 26 height 6
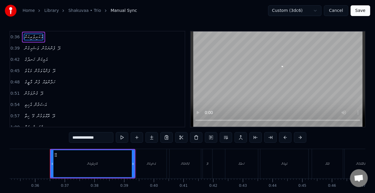
scroll to position [0, 1055]
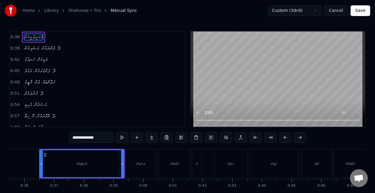
click at [107, 160] on div "އެކަނިވެރިކަން" at bounding box center [81, 163] width 83 height 27
drag, startPoint x: 121, startPoint y: 165, endPoint x: 116, endPoint y: 164, distance: 5.4
click at [116, 164] on icon at bounding box center [117, 164] width 2 height 5
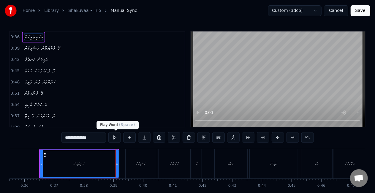
click at [117, 135] on button at bounding box center [114, 137] width 12 height 11
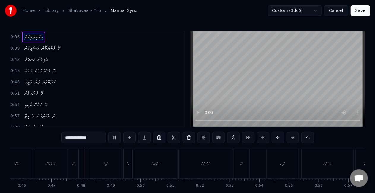
scroll to position [30, 0]
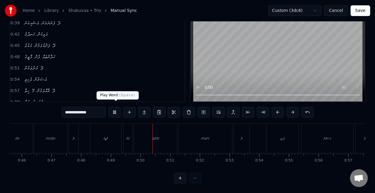
click at [116, 110] on button at bounding box center [114, 112] width 12 height 11
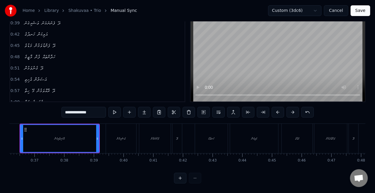
scroll to position [0, 1055]
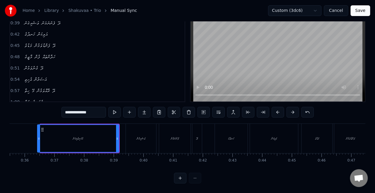
click at [39, 136] on icon at bounding box center [39, 138] width 2 height 5
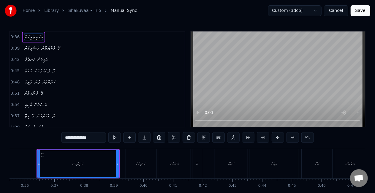
scroll to position [0, 1054]
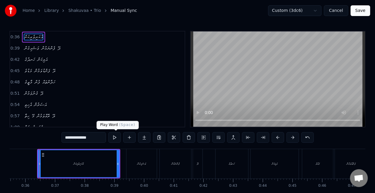
click at [114, 139] on button at bounding box center [114, 137] width 12 height 11
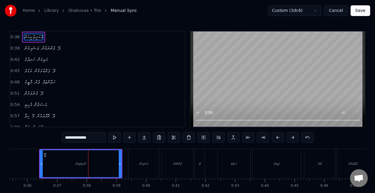
click at [108, 132] on button at bounding box center [114, 137] width 12 height 11
drag, startPoint x: 41, startPoint y: 162, endPoint x: 36, endPoint y: 162, distance: 5.1
click at [36, 162] on icon at bounding box center [36, 164] width 2 height 5
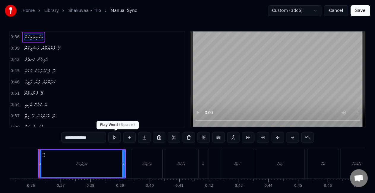
click at [114, 139] on button at bounding box center [114, 137] width 12 height 11
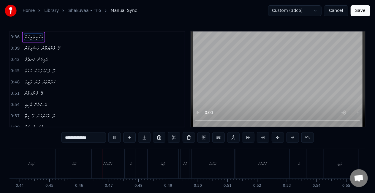
scroll to position [0, 1345]
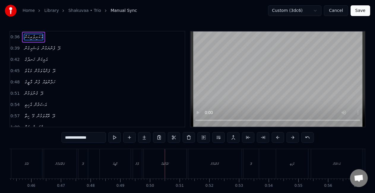
click at [115, 166] on div "މާޒީގެ" at bounding box center [115, 163] width 31 height 29
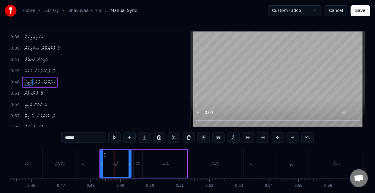
scroll to position [2, 0]
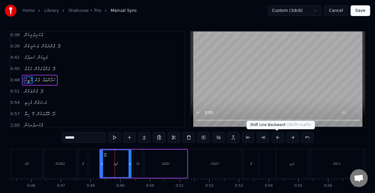
click at [276, 136] on button at bounding box center [278, 137] width 12 height 11
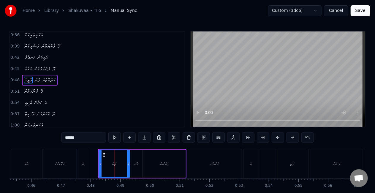
click at [213, 165] on div "ގެނުވަމުން" at bounding box center [215, 164] width 8 height 4
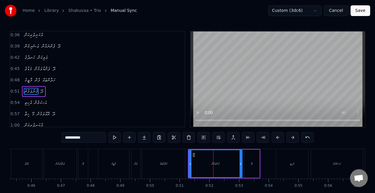
scroll to position [13, 0]
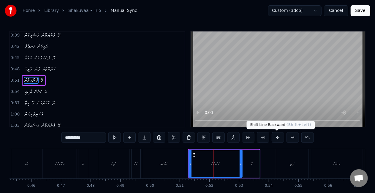
click at [276, 137] on button at bounding box center [278, 137] width 12 height 11
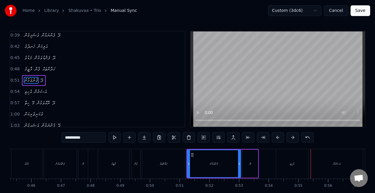
click at [293, 163] on div "އެހިތި" at bounding box center [292, 164] width 4 height 4
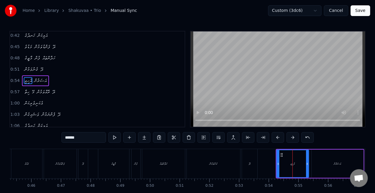
scroll to position [24, 0]
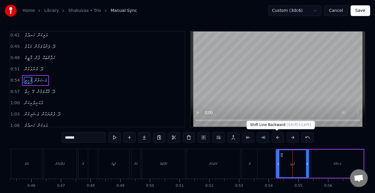
click at [273, 136] on button at bounding box center [278, 137] width 12 height 11
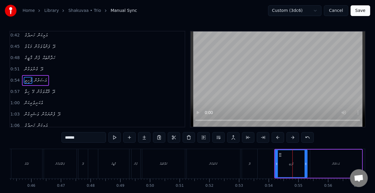
click at [273, 136] on button at bounding box center [278, 137] width 12 height 11
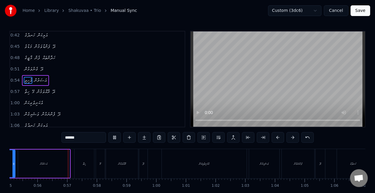
scroll to position [0, 1646]
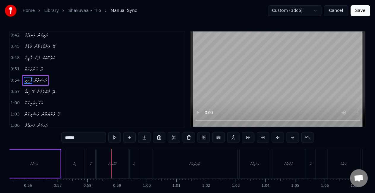
click at [77, 166] on div "ހިތާ" at bounding box center [75, 163] width 20 height 29
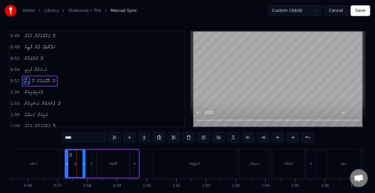
scroll to position [35, 0]
click at [277, 138] on button at bounding box center [278, 137] width 12 height 11
click at [276, 138] on button at bounding box center [278, 137] width 12 height 11
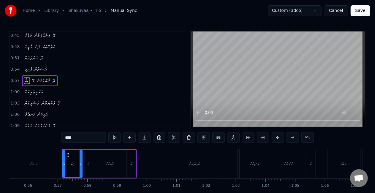
click at [175, 167] on div "އެކަނިވެރިކަން" at bounding box center [194, 163] width 85 height 29
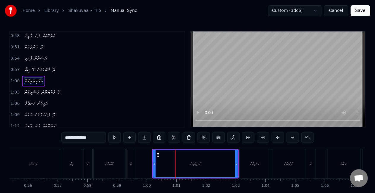
scroll to position [46, 0]
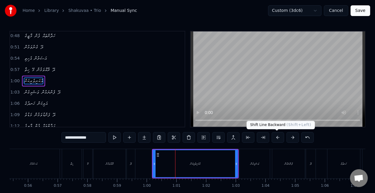
click at [275, 138] on button at bounding box center [278, 137] width 12 height 11
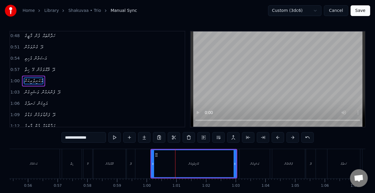
click at [275, 138] on button at bounding box center [278, 137] width 12 height 11
click at [259, 164] on div "ވަޝައިގެން" at bounding box center [255, 164] width 9 height 4
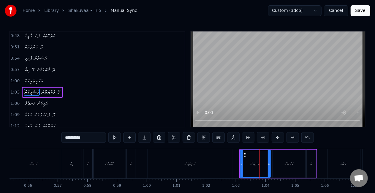
scroll to position [58, 0]
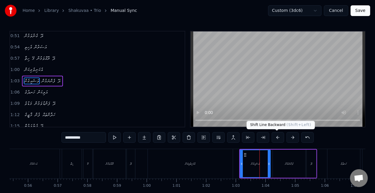
click at [277, 136] on button at bounding box center [278, 137] width 12 height 11
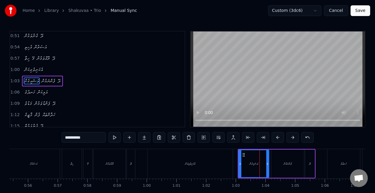
click at [277, 136] on button at bounding box center [278, 137] width 12 height 11
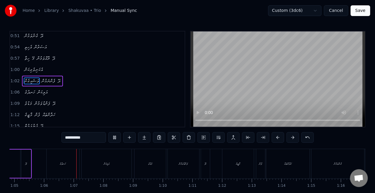
scroll to position [0, 1947]
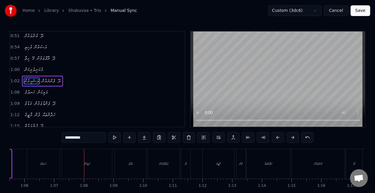
click at [48, 177] on div "ހަނދުގެ" at bounding box center [43, 163] width 33 height 29
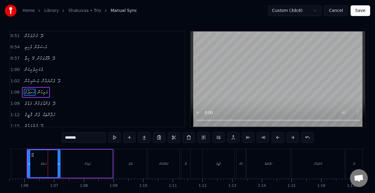
scroll to position [69, 0]
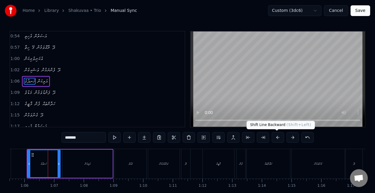
click at [273, 136] on button at bounding box center [278, 137] width 12 height 11
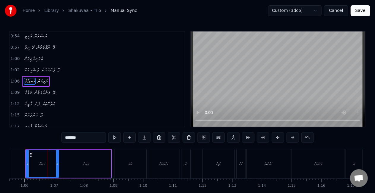
click at [273, 136] on button at bounding box center [278, 137] width 12 height 11
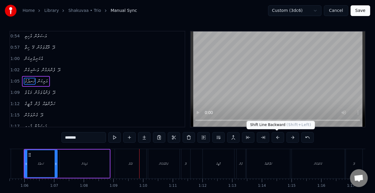
click at [277, 139] on button at bounding box center [278, 137] width 12 height 11
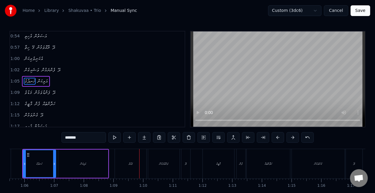
click at [43, 166] on div "ހަނދުގެ" at bounding box center [40, 164] width 6 height 4
click at [115, 136] on button at bounding box center [114, 137] width 12 height 11
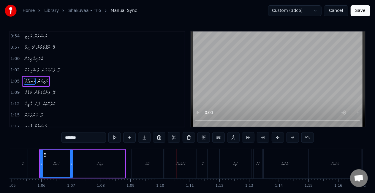
click at [138, 163] on div "މަޑުވެ" at bounding box center [148, 163] width 32 height 29
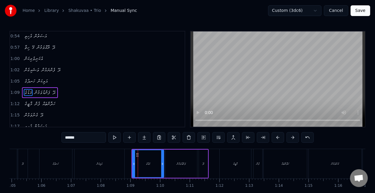
scroll to position [80, 0]
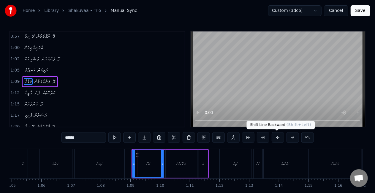
click at [275, 136] on button at bounding box center [278, 137] width 12 height 11
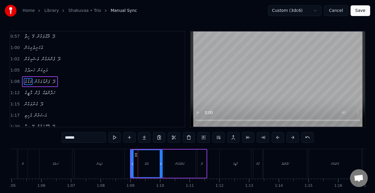
click at [275, 136] on button at bounding box center [278, 137] width 12 height 11
click at [221, 166] on div "މާޒީގެ" at bounding box center [236, 163] width 32 height 29
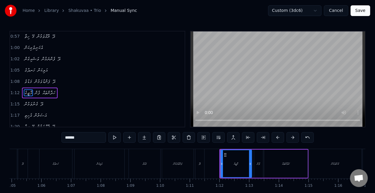
scroll to position [91, 0]
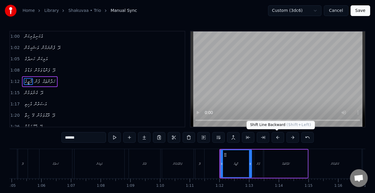
click at [278, 136] on button at bounding box center [278, 137] width 12 height 11
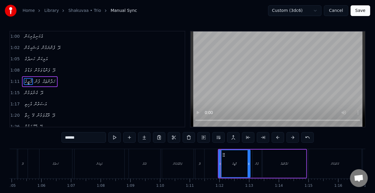
click at [278, 136] on button at bounding box center [278, 137] width 12 height 11
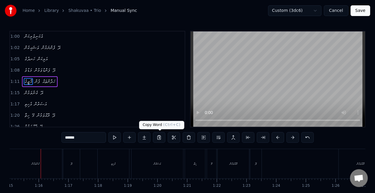
scroll to position [0, 2231]
click at [21, 169] on div "ގެނުވަމުން" at bounding box center [34, 163] width 53 height 29
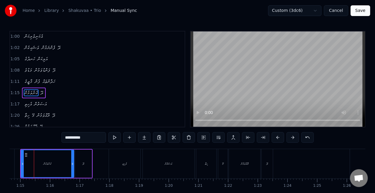
scroll to position [0, 2213]
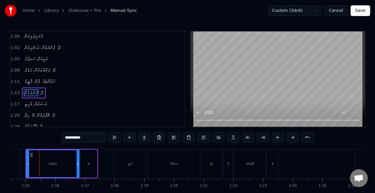
click at [277, 138] on button at bounding box center [278, 137] width 12 height 11
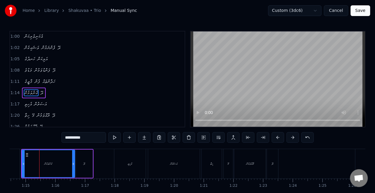
click at [127, 168] on div "އެހިތި" at bounding box center [130, 163] width 32 height 29
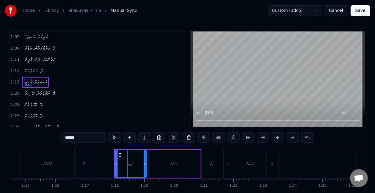
click at [55, 161] on div "ގެނުވަމުން" at bounding box center [47, 163] width 53 height 29
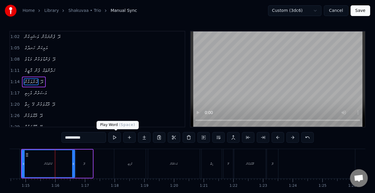
click at [115, 135] on button at bounding box center [114, 137] width 12 height 11
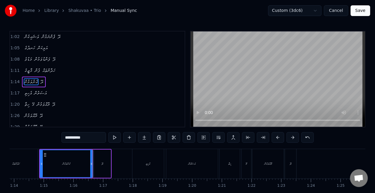
click at [108, 161] on div "ދޭ" at bounding box center [102, 164] width 17 height 28
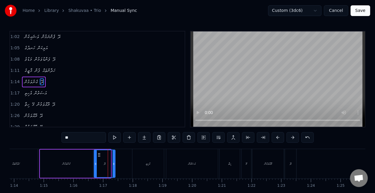
drag, startPoint x: 110, startPoint y: 163, endPoint x: 114, endPoint y: 163, distance: 4.5
click at [114, 163] on icon at bounding box center [114, 164] width 2 height 5
click at [114, 137] on button at bounding box center [114, 137] width 12 height 11
click at [140, 165] on div "އެހިތި" at bounding box center [149, 163] width 32 height 29
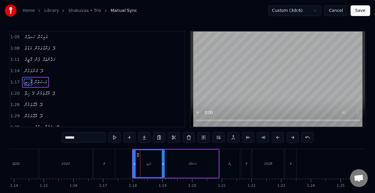
scroll to position [113, 0]
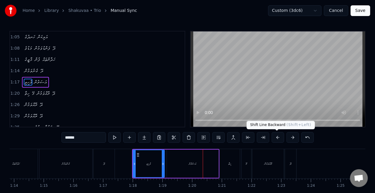
click at [276, 136] on button at bounding box center [278, 137] width 12 height 11
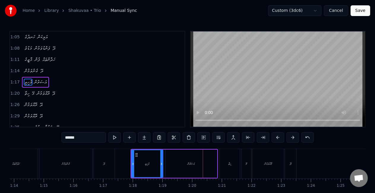
click at [276, 136] on button at bounding box center [278, 137] width 12 height 11
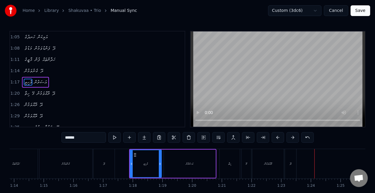
click at [226, 170] on div "ހިތާ" at bounding box center [230, 163] width 20 height 29
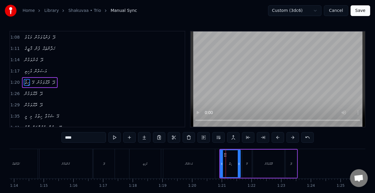
scroll to position [124, 0]
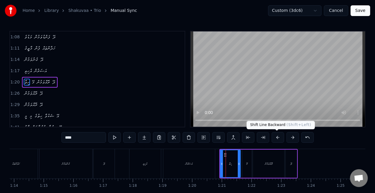
click at [277, 137] on button at bounding box center [278, 137] width 12 height 11
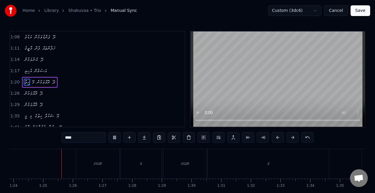
scroll to position [0, 2493]
click at [95, 168] on div "ރޮއްވަމުން" at bounding box center [97, 163] width 43 height 29
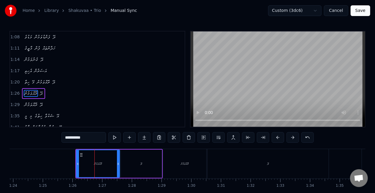
scroll to position [135, 0]
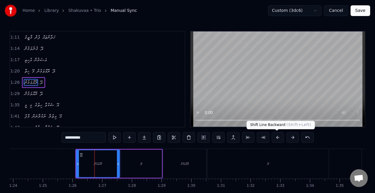
click at [276, 135] on button at bounding box center [278, 137] width 12 height 11
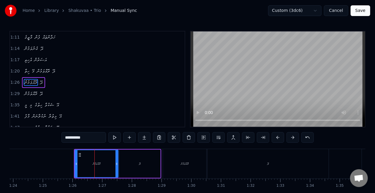
click at [276, 136] on button at bounding box center [278, 137] width 12 height 11
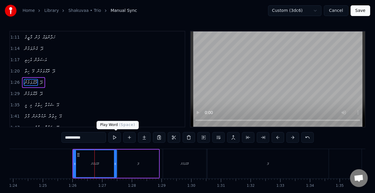
click at [117, 133] on button at bounding box center [114, 137] width 12 height 11
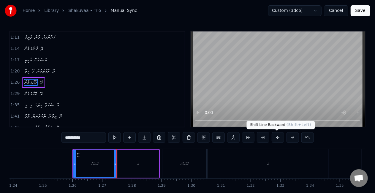
click at [277, 140] on button at bounding box center [278, 137] width 12 height 11
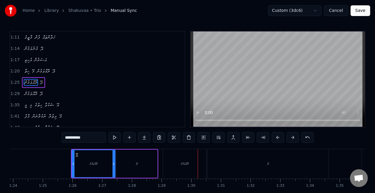
click at [188, 151] on div "ރޮއްވަމުން" at bounding box center [184, 163] width 43 height 29
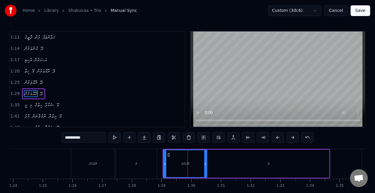
scroll to position [146, 0]
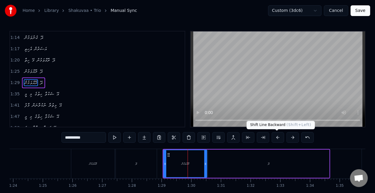
click at [275, 136] on button at bounding box center [278, 137] width 12 height 11
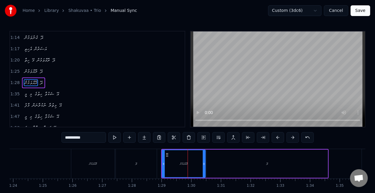
click at [275, 136] on button at bounding box center [278, 137] width 12 height 11
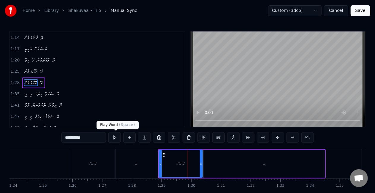
click at [118, 134] on button at bounding box center [114, 137] width 12 height 11
click at [207, 160] on div "ދޭ" at bounding box center [264, 164] width 121 height 28
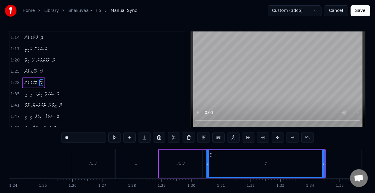
click at [207, 167] on div "ދޭ" at bounding box center [265, 164] width 119 height 28
click at [200, 162] on div "ރޮއްވަމުން" at bounding box center [180, 164] width 43 height 28
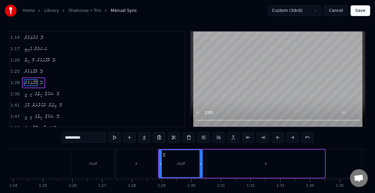
click at [211, 163] on div "ދޭ" at bounding box center [266, 164] width 119 height 28
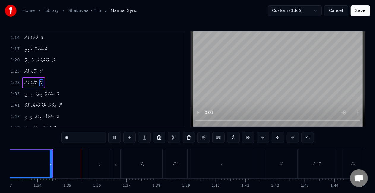
scroll to position [0, 2790]
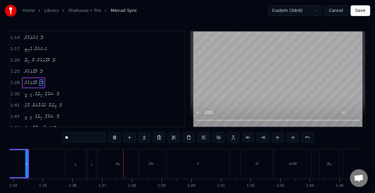
click at [68, 166] on div "މީ" at bounding box center [75, 163] width 21 height 29
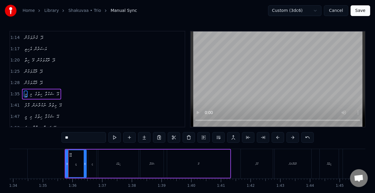
scroll to position [158, 0]
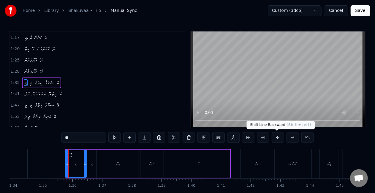
click at [277, 138] on button at bounding box center [278, 137] width 12 height 11
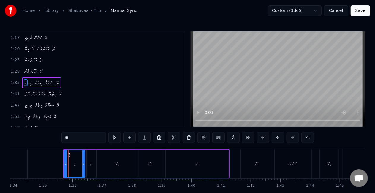
click at [277, 138] on button at bounding box center [278, 137] width 12 height 11
click at [243, 164] on div "މާފު" at bounding box center [257, 163] width 32 height 29
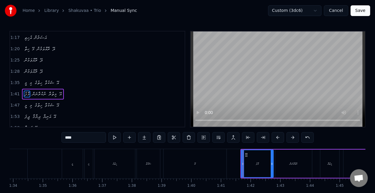
scroll to position [169, 0]
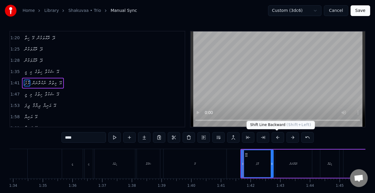
click at [276, 135] on button at bounding box center [278, 137] width 12 height 11
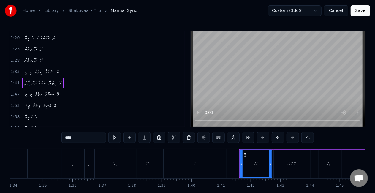
click at [276, 135] on button at bounding box center [278, 137] width 12 height 11
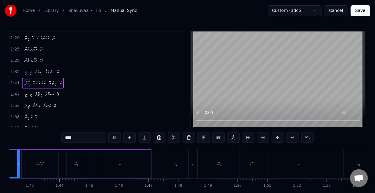
scroll to position [0, 3090]
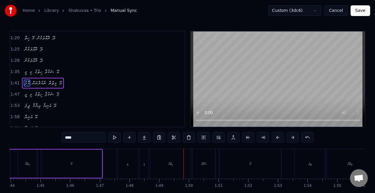
click at [133, 162] on div "މީ" at bounding box center [127, 163] width 21 height 29
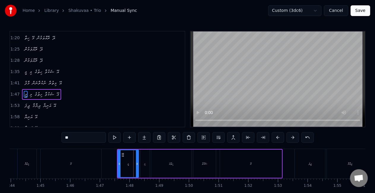
scroll to position [180, 0]
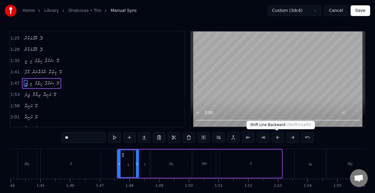
click at [276, 138] on button at bounding box center [278, 137] width 12 height 11
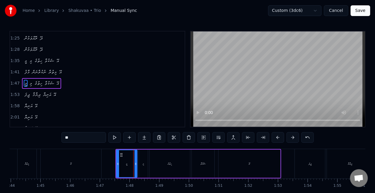
click at [276, 138] on button at bounding box center [278, 137] width 12 height 11
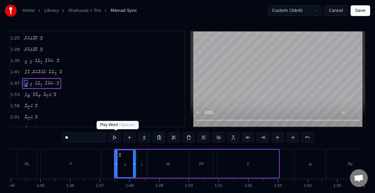
click at [114, 136] on button at bounding box center [114, 137] width 12 height 11
click at [306, 163] on div "ދީފަ" at bounding box center [310, 163] width 30 height 29
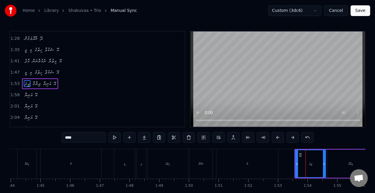
scroll to position [191, 0]
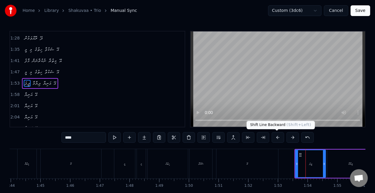
click at [275, 138] on button at bounding box center [278, 137] width 12 height 11
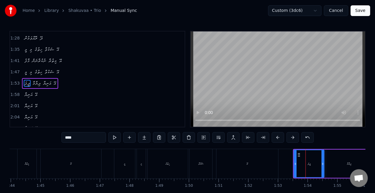
click at [275, 138] on button at bounding box center [278, 137] width 12 height 11
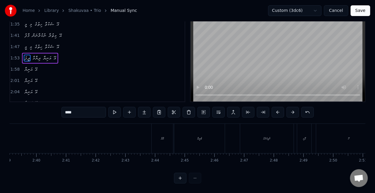
scroll to position [0, 4719]
click at [169, 136] on div "ޔާރާ" at bounding box center [172, 138] width 21 height 29
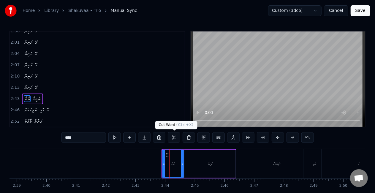
scroll to position [268, 0]
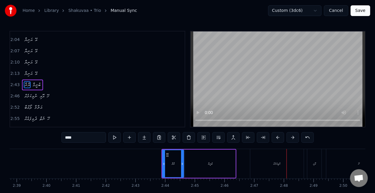
click at [274, 166] on div "ނުވިކަމެއް" at bounding box center [277, 164] width 7 height 4
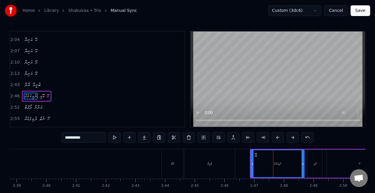
scroll to position [279, 0]
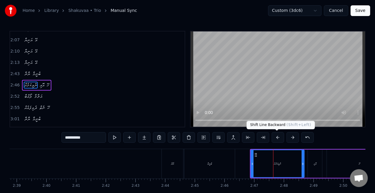
click at [278, 136] on button at bounding box center [278, 137] width 12 height 11
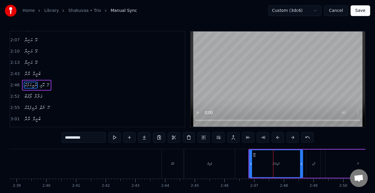
click at [278, 136] on button at bounding box center [278, 137] width 12 height 11
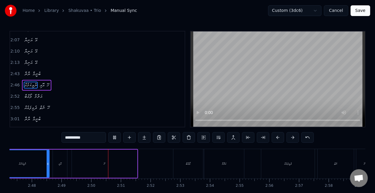
scroll to position [0, 5022]
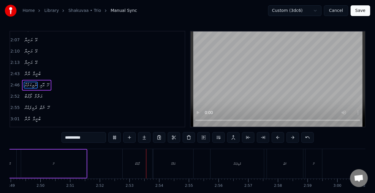
click at [137, 166] on div "ލޯއްބާ" at bounding box center [138, 163] width 30 height 29
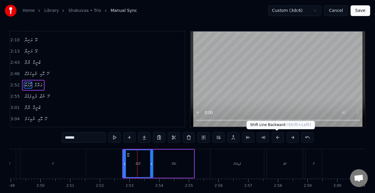
click at [277, 138] on button at bounding box center [278, 137] width 12 height 11
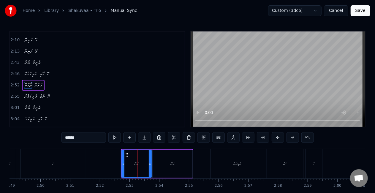
click at [277, 138] on button at bounding box center [278, 137] width 12 height 11
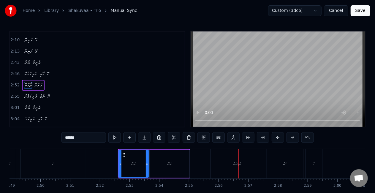
click at [220, 169] on div "ދެވިފައެއް" at bounding box center [237, 163] width 53 height 29
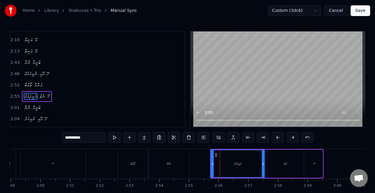
scroll to position [302, 0]
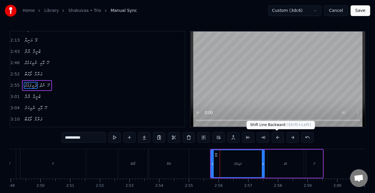
click at [279, 136] on button at bounding box center [278, 137] width 12 height 11
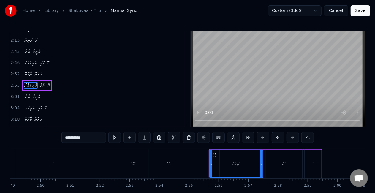
click at [275, 136] on button at bounding box center [278, 137] width 12 height 11
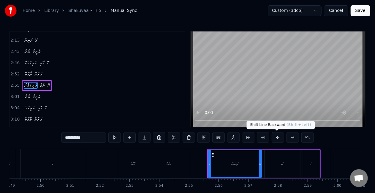
click at [278, 138] on button at bounding box center [278, 137] width 12 height 11
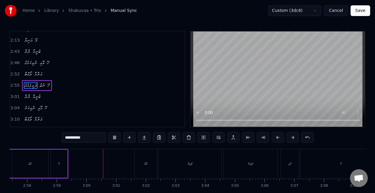
scroll to position [0, 5322]
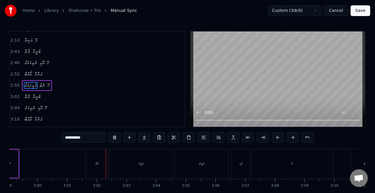
click at [95, 166] on div "ޔާރާ" at bounding box center [96, 164] width 3 height 4
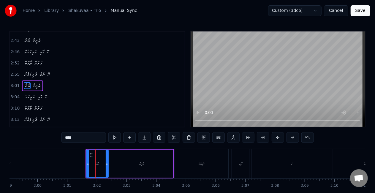
scroll to position [313, 0]
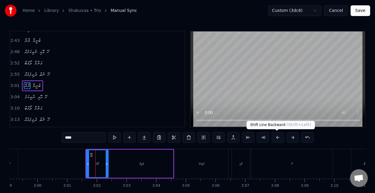
click at [277, 136] on button at bounding box center [278, 137] width 12 height 11
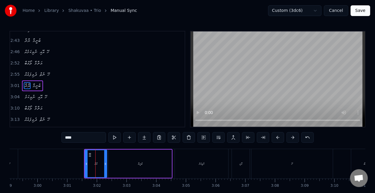
click at [276, 136] on button at bounding box center [278, 137] width 12 height 11
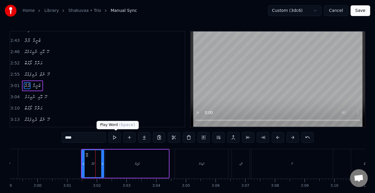
click at [115, 137] on button at bounding box center [114, 137] width 12 height 11
click at [199, 175] on div "ނުވިކަމެ" at bounding box center [201, 163] width 53 height 29
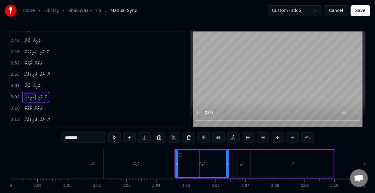
scroll to position [324, 0]
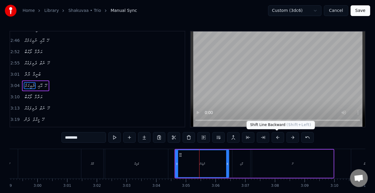
click at [278, 136] on button at bounding box center [278, 137] width 12 height 11
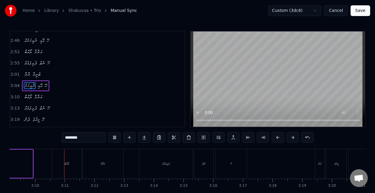
scroll to position [0, 5625]
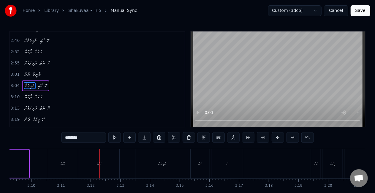
click at [73, 157] on div "ލޯއްބާ" at bounding box center [63, 163] width 30 height 29
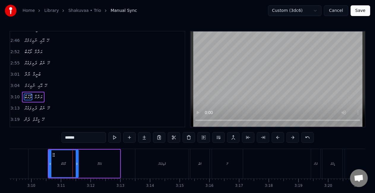
scroll to position [335, 0]
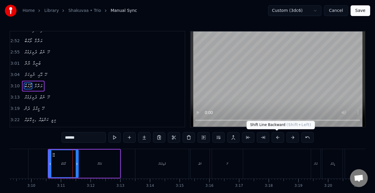
click at [277, 138] on button at bounding box center [278, 137] width 12 height 11
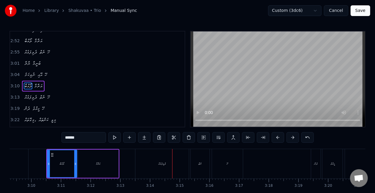
click at [173, 162] on div "ދެވިފައެއް" at bounding box center [162, 163] width 53 height 29
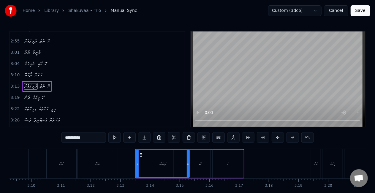
scroll to position [346, 0]
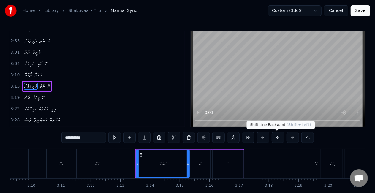
click at [276, 136] on button at bounding box center [278, 137] width 12 height 11
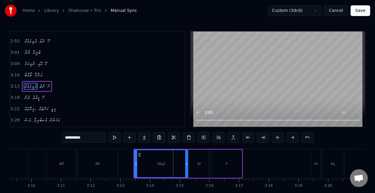
click at [276, 136] on button at bounding box center [278, 137] width 12 height 11
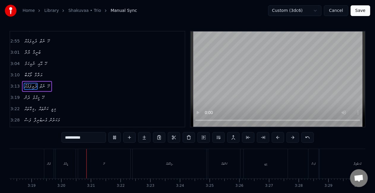
scroll to position [0, 5924]
click at [162, 171] on div "މިގޮތައް،" at bounding box center [138, 163] width 74 height 29
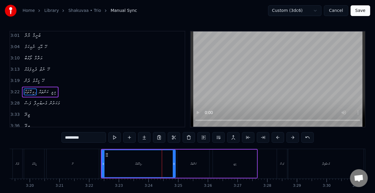
scroll to position [368, 0]
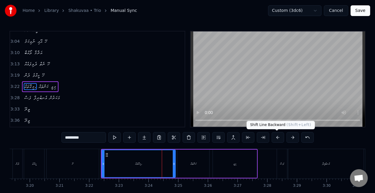
click at [275, 137] on button at bounding box center [278, 137] width 12 height 11
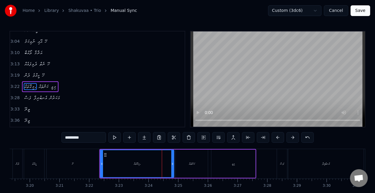
click at [76, 174] on div "ހޭ" at bounding box center [73, 163] width 52 height 29
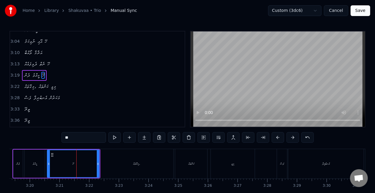
scroll to position [357, 0]
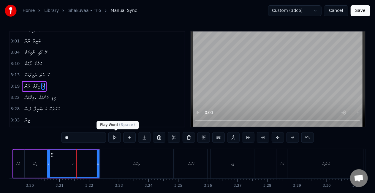
click at [116, 137] on button at bounding box center [114, 137] width 12 height 11
click at [105, 160] on div "މިގޮތައް،" at bounding box center [137, 163] width 74 height 29
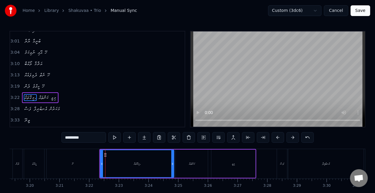
scroll to position [368, 0]
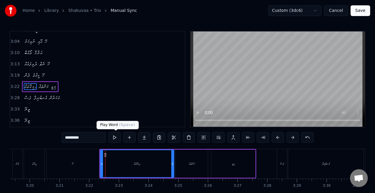
click at [116, 136] on button at bounding box center [114, 137] width 12 height 11
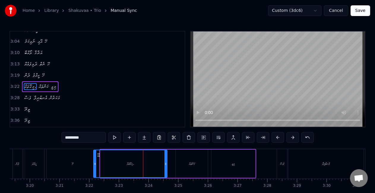
drag, startPoint x: 106, startPoint y: 155, endPoint x: 98, endPoint y: 154, distance: 7.9
click at [98, 154] on icon at bounding box center [98, 155] width 5 height 5
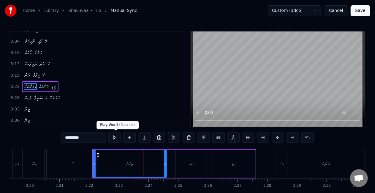
click at [116, 139] on button at bounding box center [114, 137] width 12 height 11
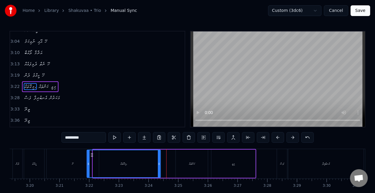
drag, startPoint x: 98, startPoint y: 155, endPoint x: 92, endPoint y: 153, distance: 6.5
click at [92, 153] on icon at bounding box center [92, 155] width 5 height 5
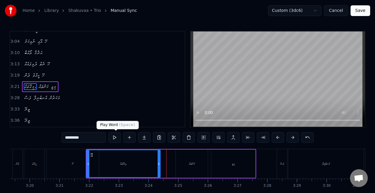
click at [116, 135] on button at bounding box center [114, 137] width 12 height 11
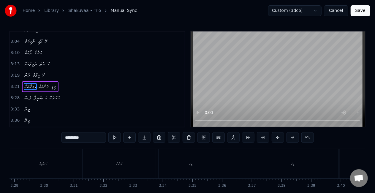
scroll to position [0, 6228]
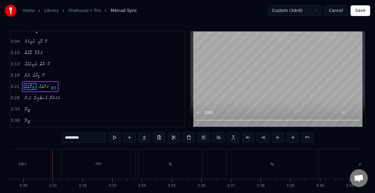
click at [46, 165] on div "އެނބުރިފާ" at bounding box center [22, 163] width 75 height 29
type input "*********"
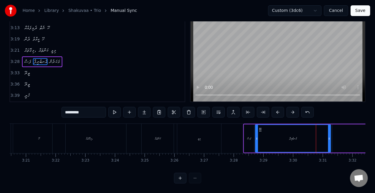
scroll to position [0, 5967]
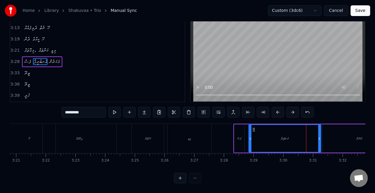
drag, startPoint x: 248, startPoint y: 134, endPoint x: 251, endPoint y: 135, distance: 3.5
click at [251, 136] on icon at bounding box center [250, 138] width 2 height 5
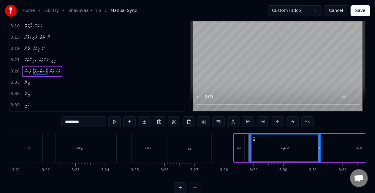
scroll to position [0, 0]
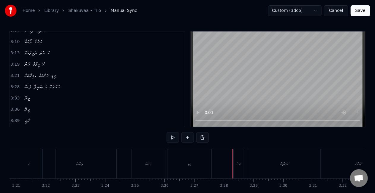
click at [235, 163] on div "ފަސް" at bounding box center [239, 163] width 10 height 29
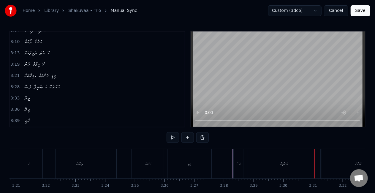
click at [265, 168] on div "އެނބުރިފާ" at bounding box center [284, 163] width 72 height 29
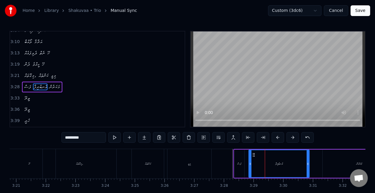
drag, startPoint x: 319, startPoint y: 168, endPoint x: 297, endPoint y: 166, distance: 22.3
click at [307, 167] on div at bounding box center [308, 163] width 2 height 27
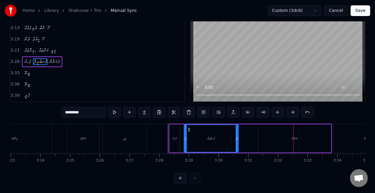
scroll to position [0, 6012]
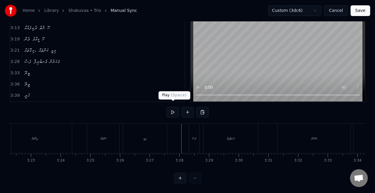
click at [174, 108] on button at bounding box center [173, 112] width 12 height 11
click at [238, 139] on div "އެނބުރިފާ" at bounding box center [231, 138] width 54 height 29
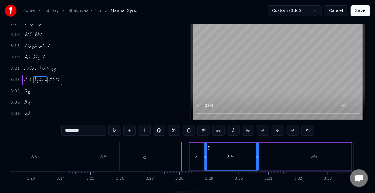
scroll to position [0, 0]
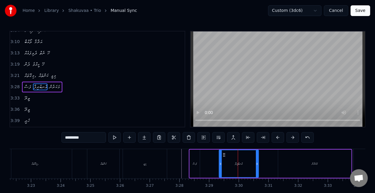
drag, startPoint x: 206, startPoint y: 163, endPoint x: 221, endPoint y: 163, distance: 14.9
click at [221, 163] on circle at bounding box center [221, 163] width 0 height 0
click at [114, 138] on button at bounding box center [114, 137] width 12 height 11
drag, startPoint x: 221, startPoint y: 166, endPoint x: 210, endPoint y: 164, distance: 10.9
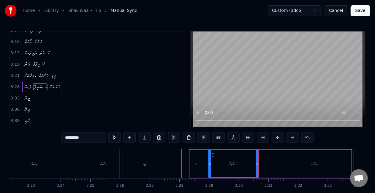
click at [210, 164] on div at bounding box center [210, 163] width 2 height 27
click at [116, 139] on button at bounding box center [114, 137] width 12 height 11
click at [117, 139] on button at bounding box center [114, 137] width 12 height 11
click at [251, 176] on div "އެނބުރިފާ" at bounding box center [234, 163] width 50 height 27
click at [245, 168] on div "އެނބުރިފާ" at bounding box center [234, 163] width 50 height 27
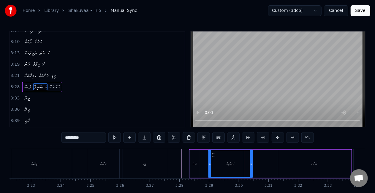
drag, startPoint x: 257, startPoint y: 165, endPoint x: 251, endPoint y: 163, distance: 6.9
click at [251, 163] on icon at bounding box center [251, 164] width 2 height 5
click at [115, 135] on button at bounding box center [114, 137] width 12 height 11
click at [116, 135] on button at bounding box center [114, 137] width 12 height 11
click at [118, 135] on button at bounding box center [114, 137] width 12 height 11
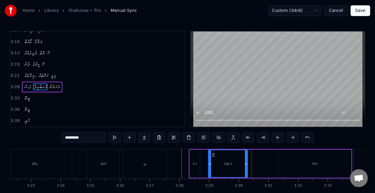
drag, startPoint x: 250, startPoint y: 166, endPoint x: 246, endPoint y: 165, distance: 4.0
click at [246, 165] on icon at bounding box center [246, 164] width 2 height 5
click at [117, 137] on button at bounding box center [114, 137] width 12 height 11
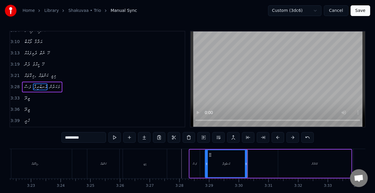
drag, startPoint x: 210, startPoint y: 165, endPoint x: 207, endPoint y: 163, distance: 3.5
click at [207, 163] on icon at bounding box center [207, 164] width 2 height 5
click at [244, 163] on icon at bounding box center [245, 164] width 2 height 5
click at [115, 137] on button at bounding box center [114, 137] width 12 height 11
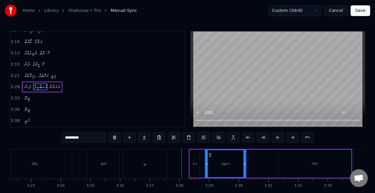
click at [108, 132] on button at bounding box center [114, 137] width 12 height 11
click at [91, 136] on input "*********" at bounding box center [84, 137] width 45 height 11
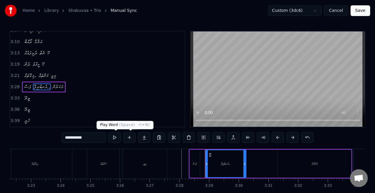
type input "**********"
click at [118, 137] on button at bounding box center [114, 137] width 12 height 11
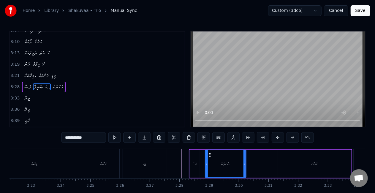
click at [253, 158] on div "ފަސް އެނބުރިފާ.. މަކަރުން" at bounding box center [270, 163] width 163 height 29
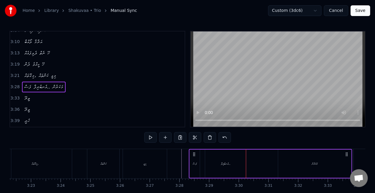
click at [295, 159] on div "މަކަރުން" at bounding box center [314, 164] width 73 height 28
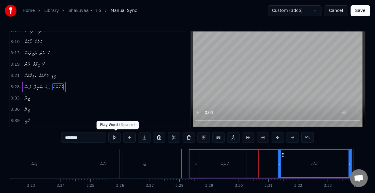
click at [115, 136] on button at bounding box center [114, 137] width 12 height 11
click at [85, 135] on input "********" at bounding box center [84, 137] width 45 height 11
click at [117, 135] on button at bounding box center [114, 137] width 12 height 11
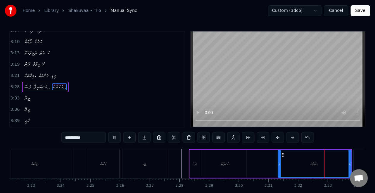
click at [117, 135] on button at bounding box center [114, 137] width 12 height 11
click at [96, 139] on input "**********" at bounding box center [84, 137] width 45 height 11
type input "**********"
click at [114, 137] on button at bounding box center [114, 137] width 12 height 11
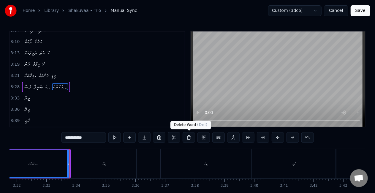
scroll to position [0, 6313]
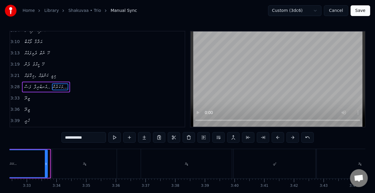
drag, startPoint x: 49, startPoint y: 161, endPoint x: 46, endPoint y: 160, distance: 3.5
click at [46, 160] on div at bounding box center [46, 163] width 2 height 27
click at [114, 137] on button at bounding box center [114, 137] width 12 height 11
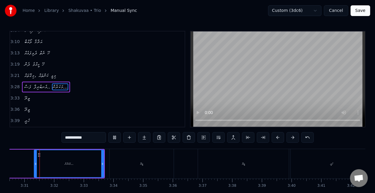
scroll to position [0, 6250]
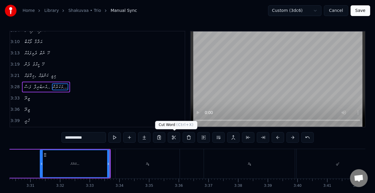
click at [149, 162] on div "ތީރޭ" at bounding box center [147, 164] width 3 height 4
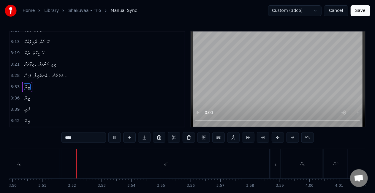
scroll to position [0, 6853]
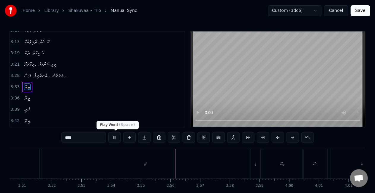
click at [115, 138] on button at bounding box center [114, 137] width 12 height 11
click at [148, 160] on div "ހެރީ" at bounding box center [145, 163] width 207 height 29
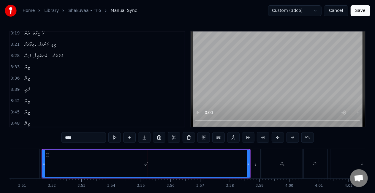
scroll to position [457, 0]
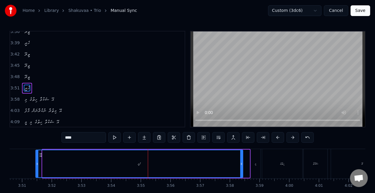
drag, startPoint x: 48, startPoint y: 155, endPoint x: 41, endPoint y: 155, distance: 6.8
click at [41, 155] on icon at bounding box center [40, 155] width 5 height 5
click at [115, 140] on button at bounding box center [114, 137] width 12 height 11
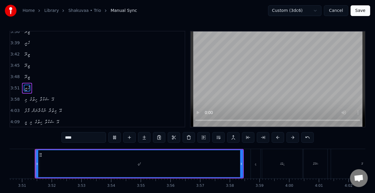
scroll to position [0, 6849]
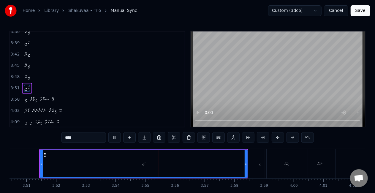
click at [114, 136] on button at bounding box center [114, 137] width 12 height 11
click at [114, 134] on button at bounding box center [114, 137] width 12 height 11
click at [42, 166] on icon at bounding box center [42, 164] width 2 height 5
click at [116, 138] on button at bounding box center [114, 137] width 12 height 11
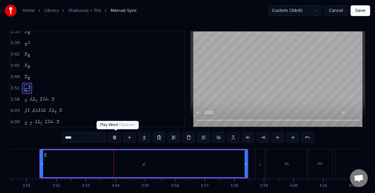
click at [114, 136] on button at bounding box center [114, 137] width 12 height 11
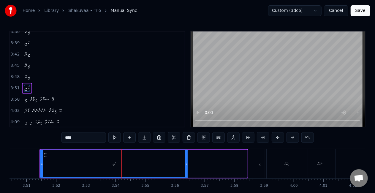
drag, startPoint x: 245, startPoint y: 168, endPoint x: 187, endPoint y: 164, distance: 58.4
click at [187, 164] on div at bounding box center [186, 163] width 2 height 27
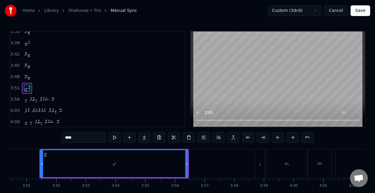
click at [114, 137] on button at bounding box center [114, 137] width 12 height 11
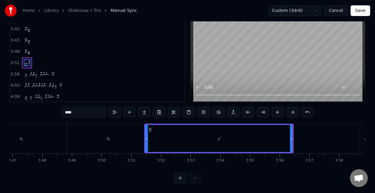
scroll to position [0, 6699]
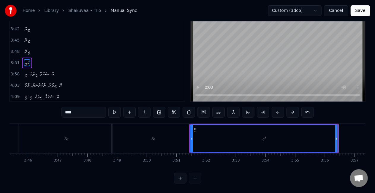
click at [147, 130] on div "ތީރޭ" at bounding box center [153, 138] width 81 height 29
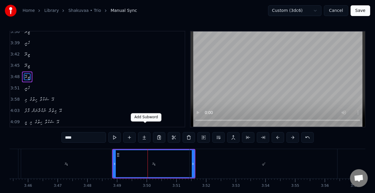
scroll to position [446, 0]
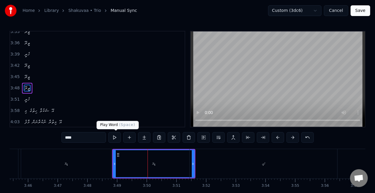
click at [118, 139] on button at bounding box center [114, 137] width 12 height 11
click at [218, 160] on div "ހެރީ" at bounding box center [264, 163] width 148 height 29
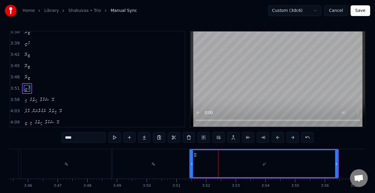
scroll to position [457, 0]
drag, startPoint x: 83, startPoint y: 137, endPoint x: 45, endPoint y: 131, distance: 38.6
click at [45, 131] on div "0:36 އެކަނިވެރިކަން 0:39 ވަޝައިގެން ފެންނަމުން ދޭ 0:42 ހަނދުގެ އަލިކަން 0:45 މަ…" at bounding box center [188, 120] width 356 height 178
type input "*"
click at [156, 167] on div "ތީރޭ" at bounding box center [153, 163] width 81 height 29
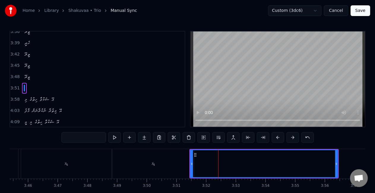
type input "****"
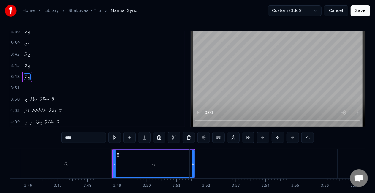
scroll to position [446, 0]
drag, startPoint x: 81, startPoint y: 139, endPoint x: 62, endPoint y: 139, distance: 19.0
click at [62, 139] on div "0:36 އެކަނިވެރިކަން 0:39 ވަޝައިގެން ފެންނަމުން ދޭ 0:42 ހަނދުގެ އަލިކަން 0:45 މަ…" at bounding box center [188, 120] width 356 height 178
click at [214, 163] on div at bounding box center [264, 163] width 148 height 29
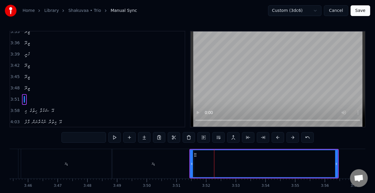
scroll to position [457, 0]
click at [87, 138] on input "text" at bounding box center [84, 137] width 45 height 11
paste input "****"
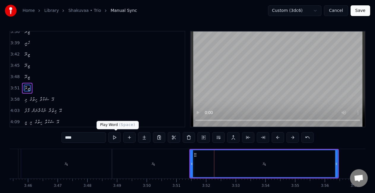
click at [116, 136] on button at bounding box center [114, 137] width 12 height 11
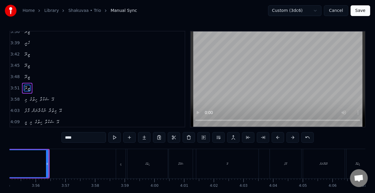
scroll to position [0, 6997]
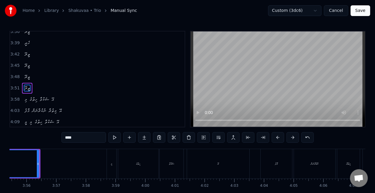
click at [119, 163] on div "ހިތުގެ" at bounding box center [138, 163] width 40 height 29
type input "******"
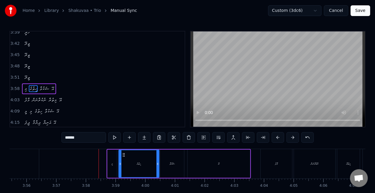
scroll to position [468, 0]
click at [116, 137] on button at bounding box center [114, 137] width 12 height 11
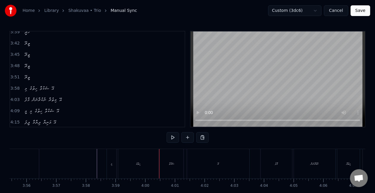
click at [113, 163] on div "މި" at bounding box center [112, 163] width 10 height 29
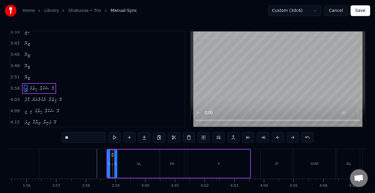
click at [81, 142] on input "**" at bounding box center [84, 137] width 45 height 11
click at [66, 136] on input "**" at bounding box center [84, 137] width 45 height 11
drag, startPoint x: 80, startPoint y: 138, endPoint x: 55, endPoint y: 136, distance: 25.1
click at [55, 136] on div "0:36 އެކަނިވެރިކަން 0:39 ވަޝައިގެން ފެންނަމުން ދޭ 0:42 ހަނދުގެ އަލިކަން 0:45 މަ…" at bounding box center [188, 120] width 356 height 178
click at [272, 168] on div "މާފު" at bounding box center [277, 163] width 32 height 29
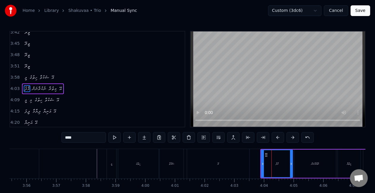
scroll to position [479, 0]
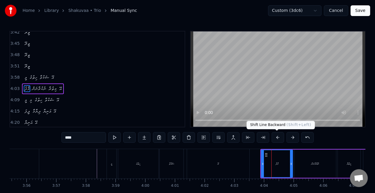
click at [278, 137] on button at bounding box center [278, 137] width 12 height 11
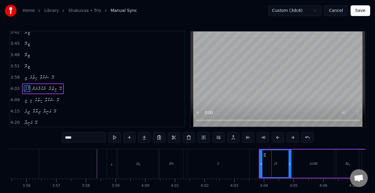
click at [278, 137] on button at bounding box center [278, 137] width 12 height 11
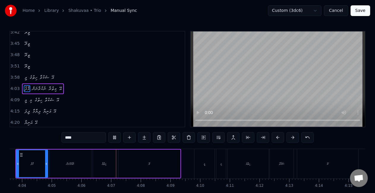
scroll to position [0, 7300]
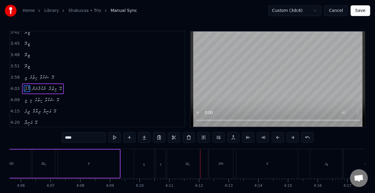
click at [145, 167] on div "މީ" at bounding box center [144, 163] width 20 height 29
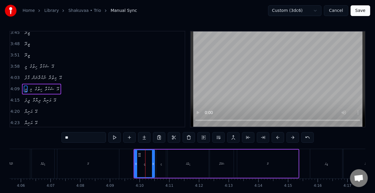
scroll to position [490, 0]
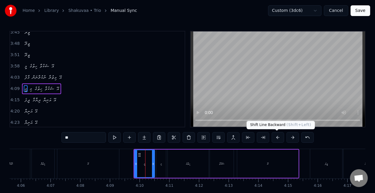
click at [277, 137] on button at bounding box center [278, 137] width 12 height 11
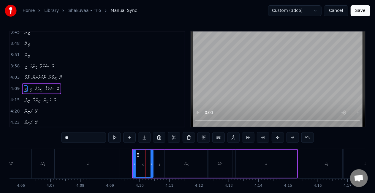
click at [277, 137] on button at bounding box center [278, 137] width 12 height 11
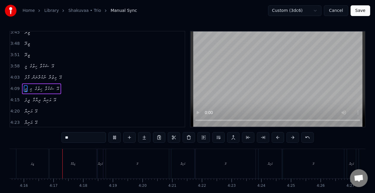
scroll to position [0, 7597]
click at [34, 165] on div "ދީފަ" at bounding box center [29, 163] width 32 height 29
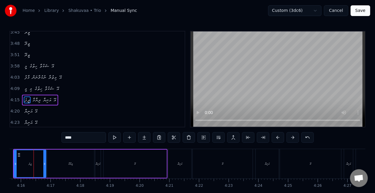
scroll to position [0, 7592]
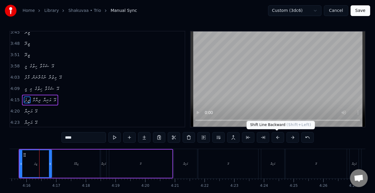
click at [276, 136] on button at bounding box center [278, 137] width 12 height 11
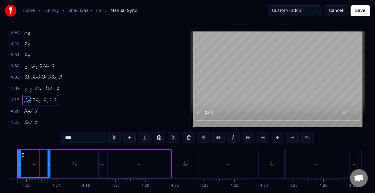
click at [276, 136] on button at bounding box center [278, 137] width 12 height 11
click at [132, 163] on div "އޭ" at bounding box center [137, 164] width 63 height 28
type input "**"
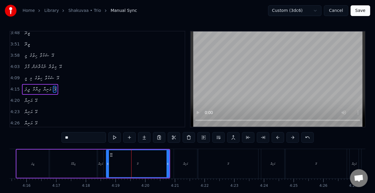
scroll to position [501, 0]
drag, startPoint x: 107, startPoint y: 163, endPoint x: 114, endPoint y: 163, distance: 6.5
click at [114, 163] on icon at bounding box center [114, 164] width 2 height 5
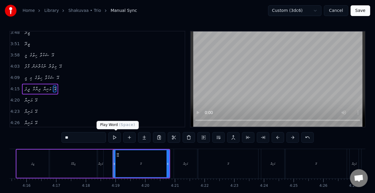
click at [114, 137] on button at bounding box center [114, 137] width 12 height 11
click at [108, 132] on button at bounding box center [114, 137] width 12 height 11
click at [99, 169] on div "އަނިޔާ" at bounding box center [100, 164] width 5 height 28
type input "******"
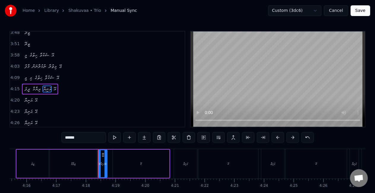
drag, startPoint x: 103, startPoint y: 164, endPoint x: 106, endPoint y: 164, distance: 3.9
click at [106, 164] on icon at bounding box center [106, 164] width 2 height 5
click at [117, 137] on button at bounding box center [114, 137] width 12 height 11
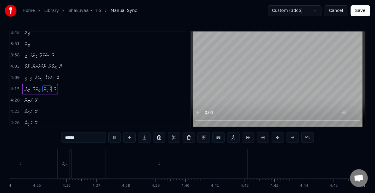
scroll to position [0, 8197]
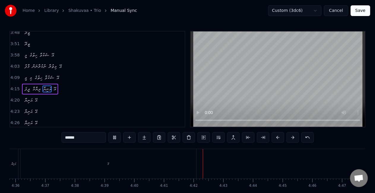
click at [357, 12] on button "Save" at bounding box center [361, 10] width 20 height 11
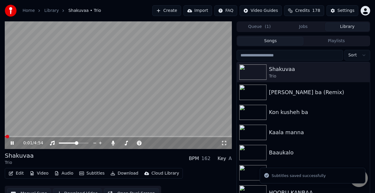
click at [12, 136] on span at bounding box center [118, 136] width 227 height 1
click at [23, 136] on span at bounding box center [118, 136] width 227 height 1
click at [30, 136] on video at bounding box center [118, 85] width 227 height 128
click at [31, 136] on span at bounding box center [118, 136] width 227 height 1
click at [52, 117] on video at bounding box center [118, 85] width 227 height 128
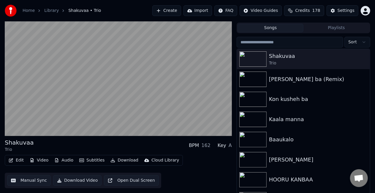
scroll to position [13, 0]
click at [15, 176] on button "Manual Sync" at bounding box center [29, 180] width 44 height 11
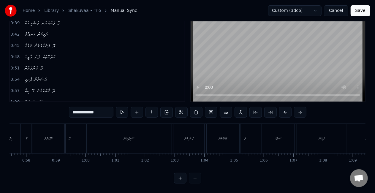
scroll to position [0, 1697]
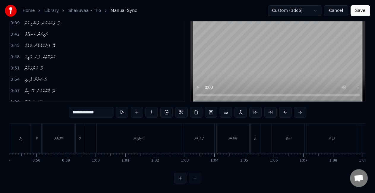
click at [125, 140] on div "އެކަނިވެރިކަން" at bounding box center [139, 138] width 85 height 29
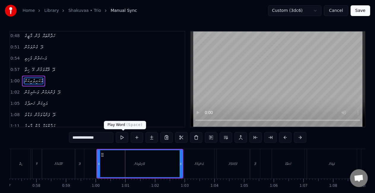
scroll to position [46, 0]
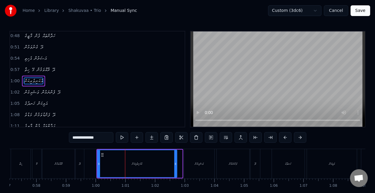
drag, startPoint x: 181, startPoint y: 165, endPoint x: 175, endPoint y: 164, distance: 5.4
click at [175, 164] on icon at bounding box center [175, 164] width 2 height 5
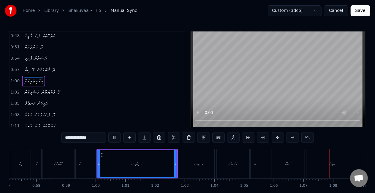
click at [360, 10] on button "Save" at bounding box center [361, 10] width 20 height 11
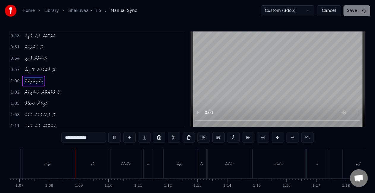
scroll to position [0, 1995]
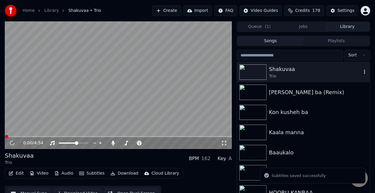
click at [263, 70] on img at bounding box center [253, 71] width 27 height 15
click at [23, 137] on div "0:01 / 4:54" at bounding box center [118, 143] width 227 height 12
click at [24, 136] on span at bounding box center [118, 136] width 227 height 1
click at [32, 136] on span at bounding box center [118, 136] width 227 height 1
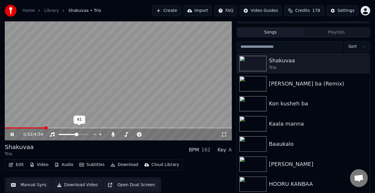
scroll to position [13, 0]
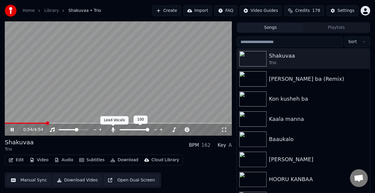
click at [114, 129] on icon at bounding box center [113, 130] width 3 height 5
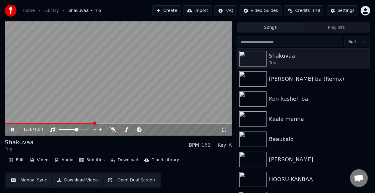
click at [122, 161] on button "Download" at bounding box center [124, 160] width 33 height 8
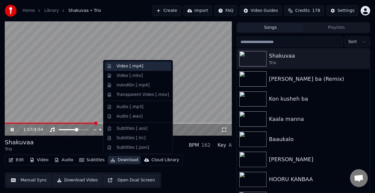
click at [134, 66] on div "Video [.mp4]" at bounding box center [130, 66] width 27 height 6
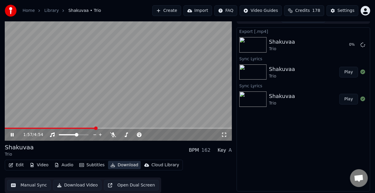
scroll to position [8, 0]
click at [14, 134] on icon at bounding box center [12, 135] width 3 height 4
click at [345, 45] on button "Show" at bounding box center [347, 45] width 21 height 11
